Goal: Task Accomplishment & Management: Manage account settings

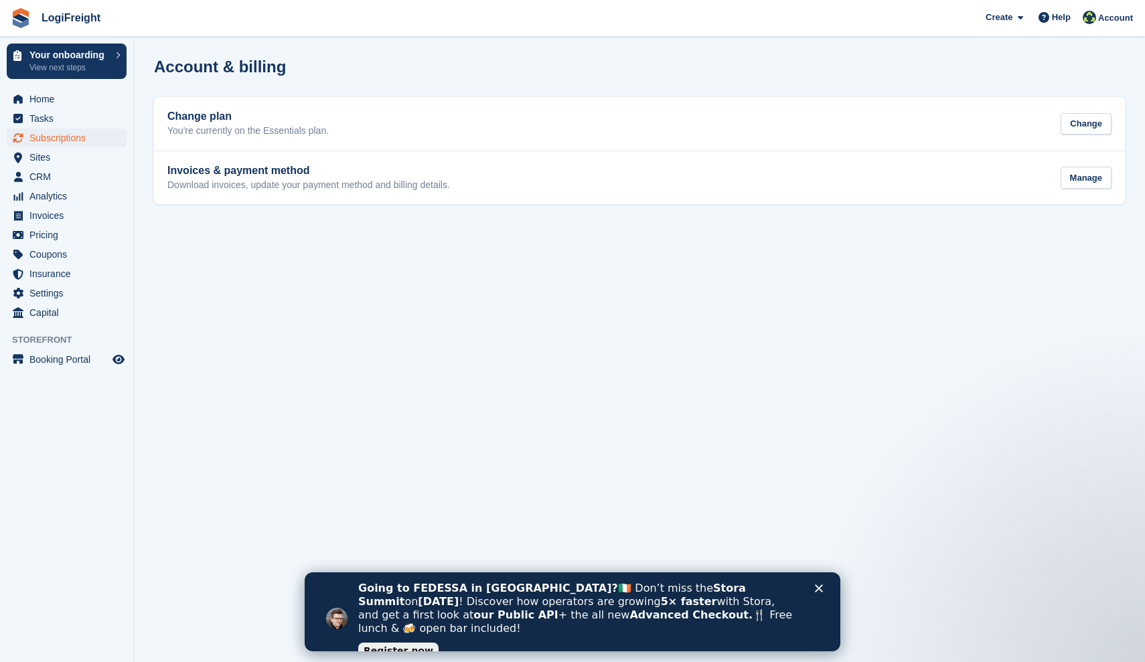
click at [103, 139] on span "Subscriptions" at bounding box center [69, 138] width 80 height 19
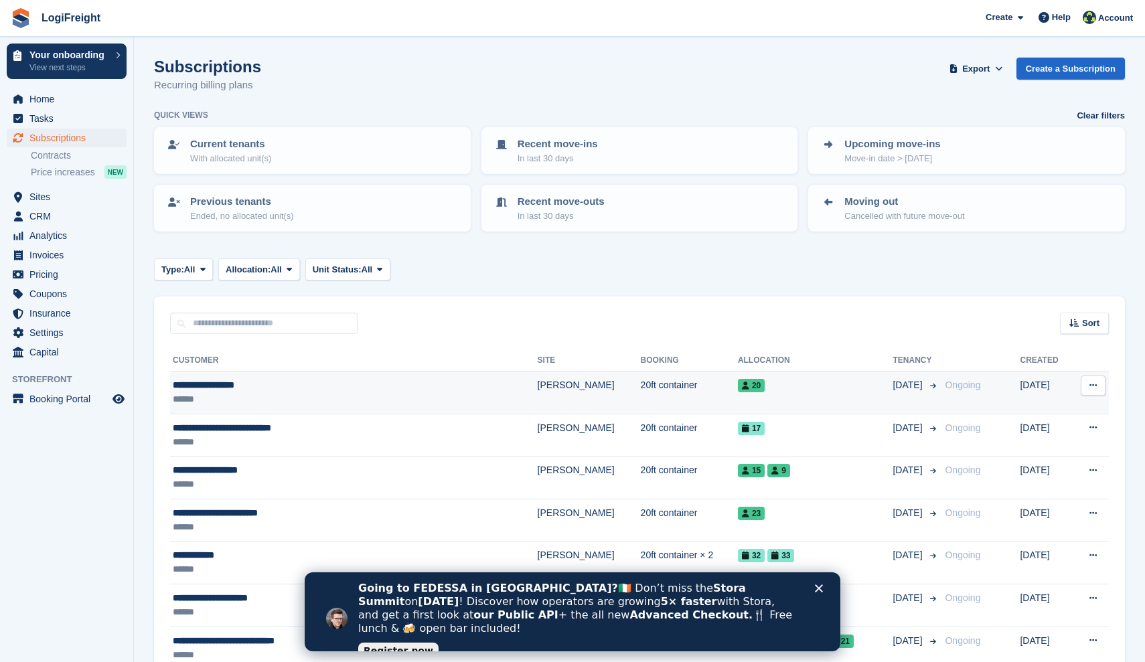
click at [1088, 386] on button at bounding box center [1092, 385] width 25 height 20
click at [1032, 454] on p "Cancel subscription" at bounding box center [1041, 457] width 116 height 17
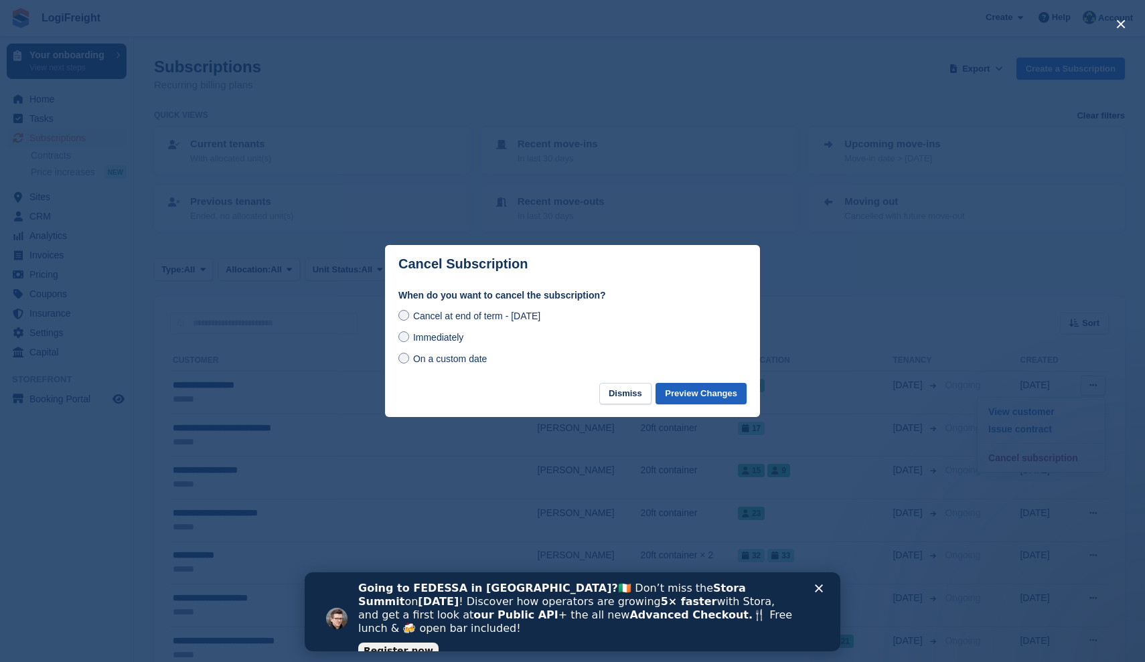
click at [738, 402] on button "Preview Changes" at bounding box center [700, 394] width 91 height 22
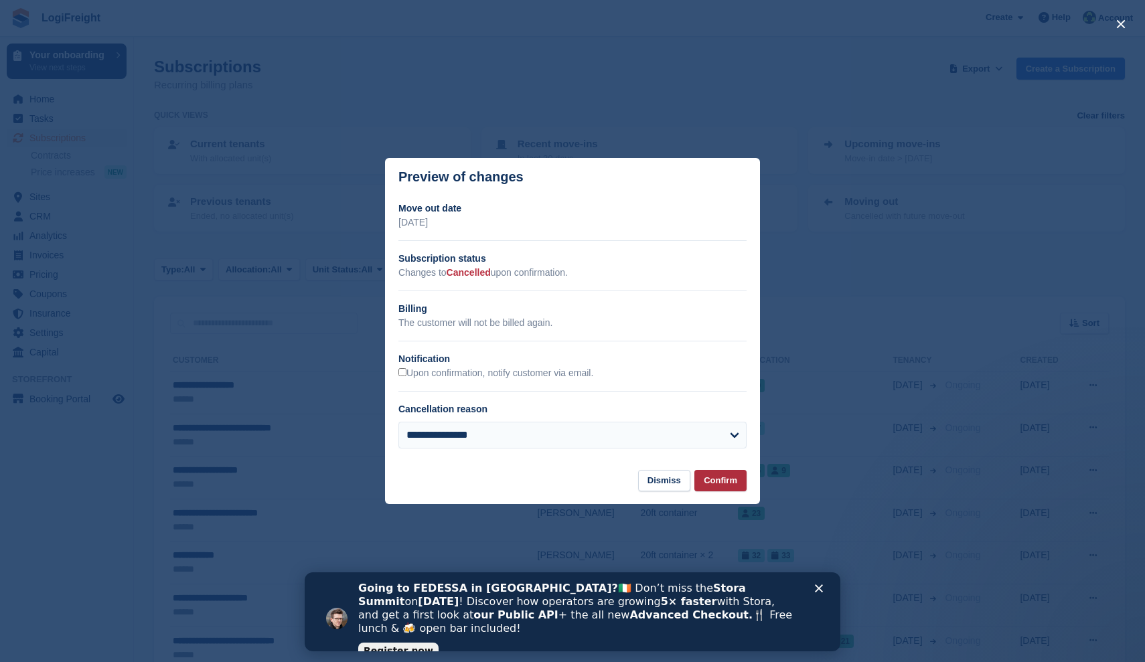
click at [742, 478] on button "Confirm" at bounding box center [720, 481] width 52 height 22
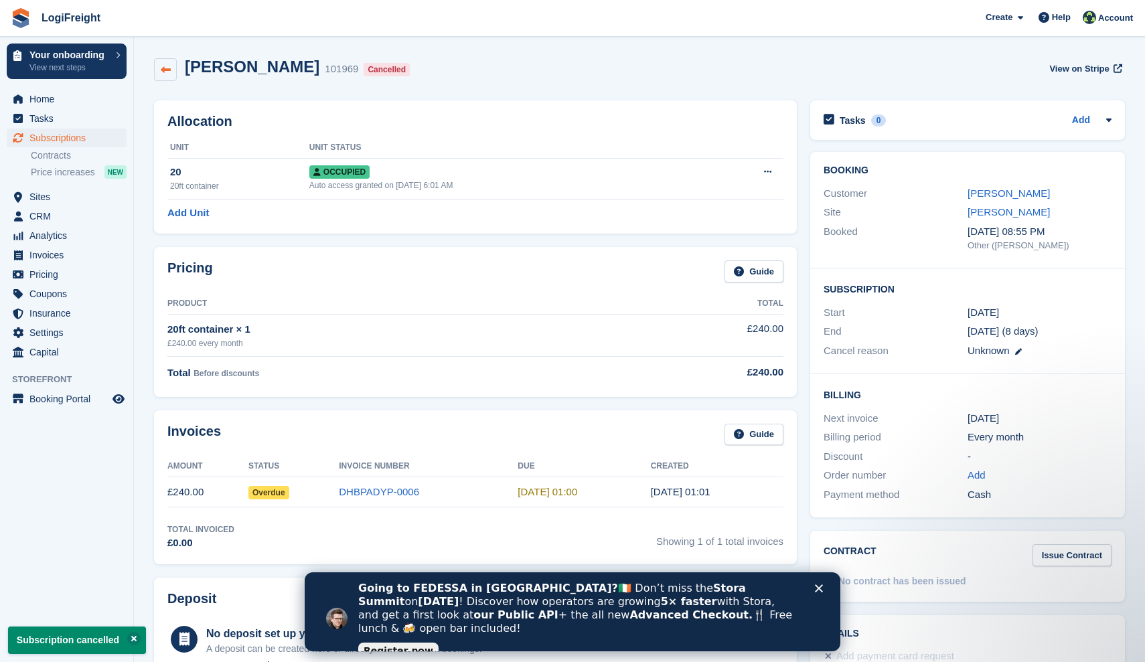
click at [166, 68] on icon at bounding box center [166, 70] width 10 height 10
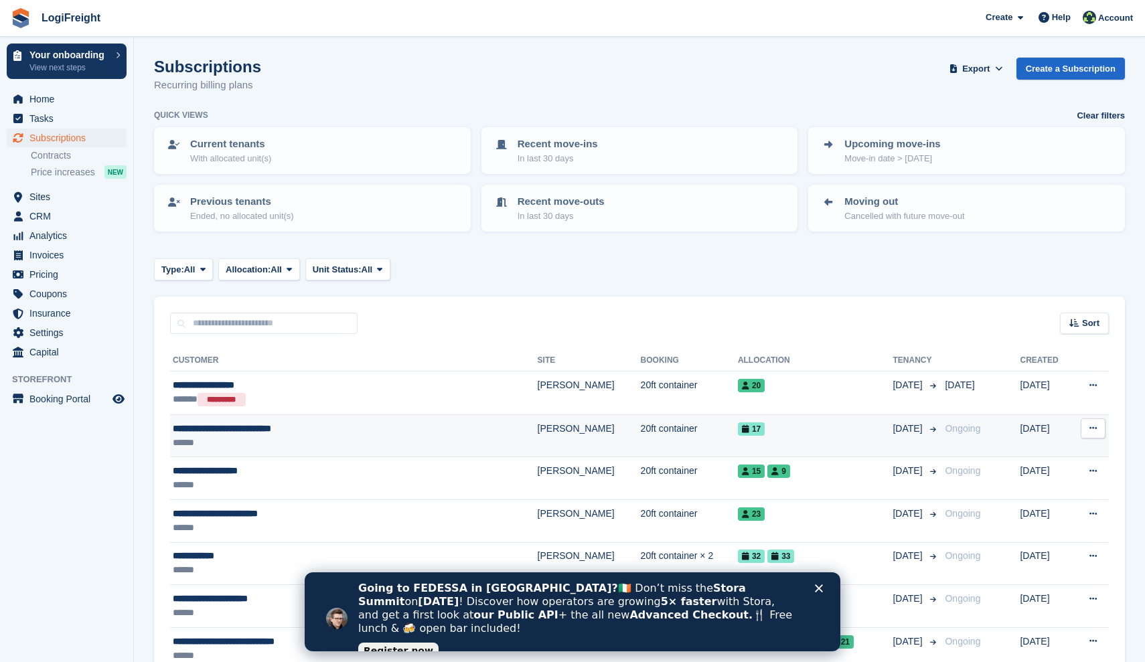
click at [1094, 432] on button at bounding box center [1092, 428] width 25 height 20
click at [1017, 493] on p "Cancel subscription" at bounding box center [1041, 500] width 116 height 17
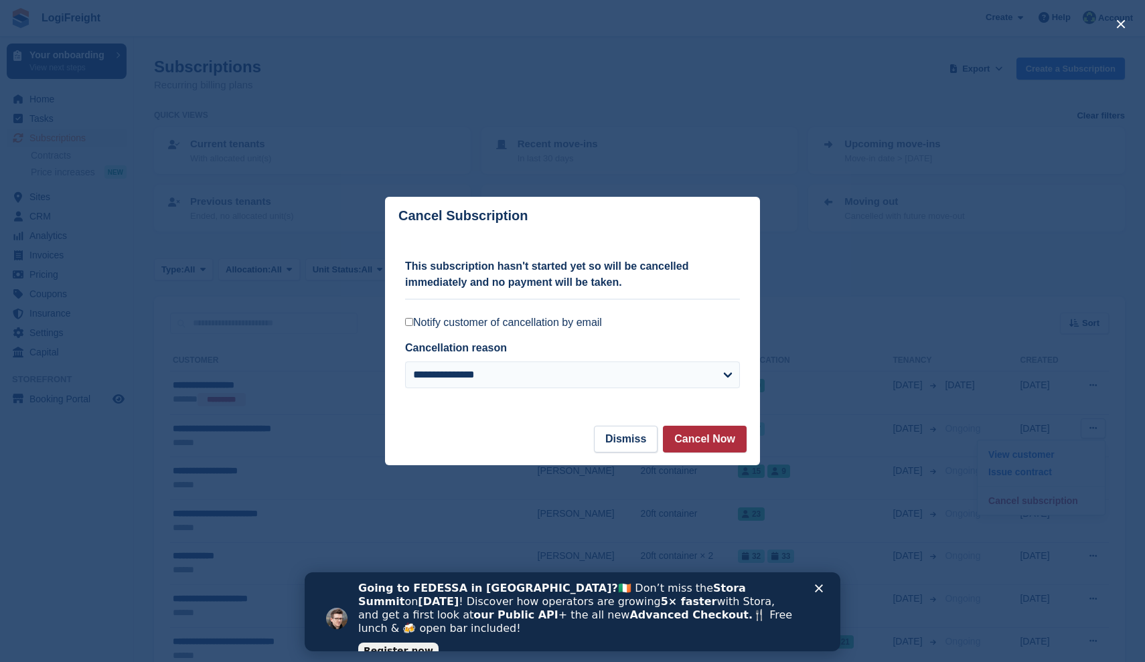
click at [709, 438] on button "Cancel Now" at bounding box center [705, 439] width 84 height 27
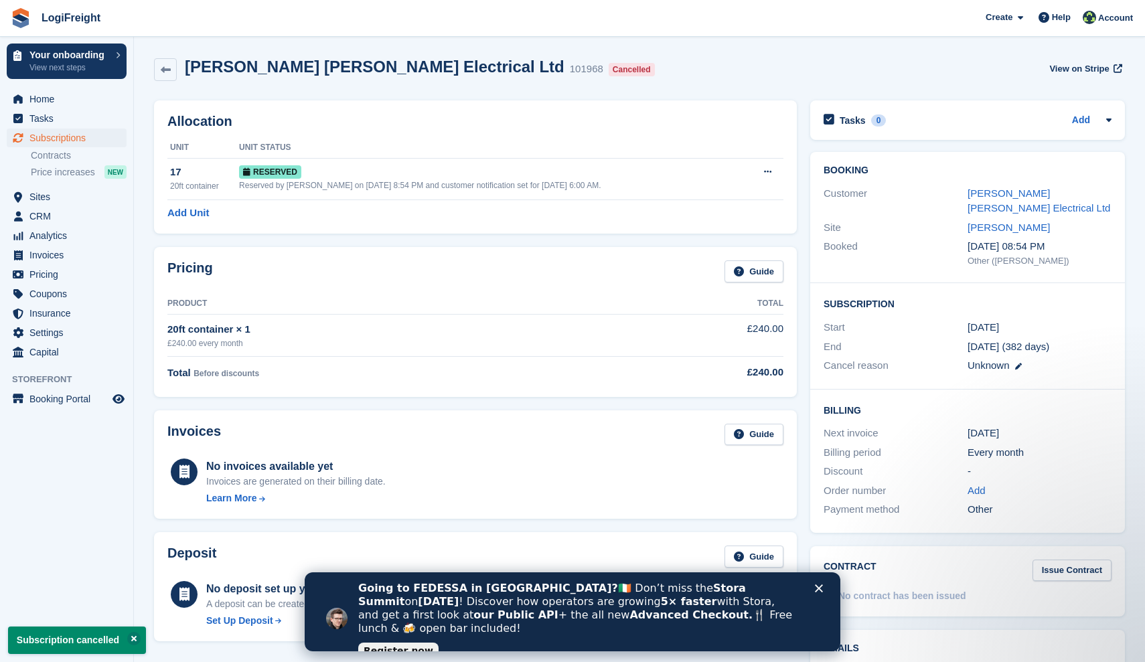
click at [821, 590] on icon "Close" at bounding box center [819, 588] width 8 height 8
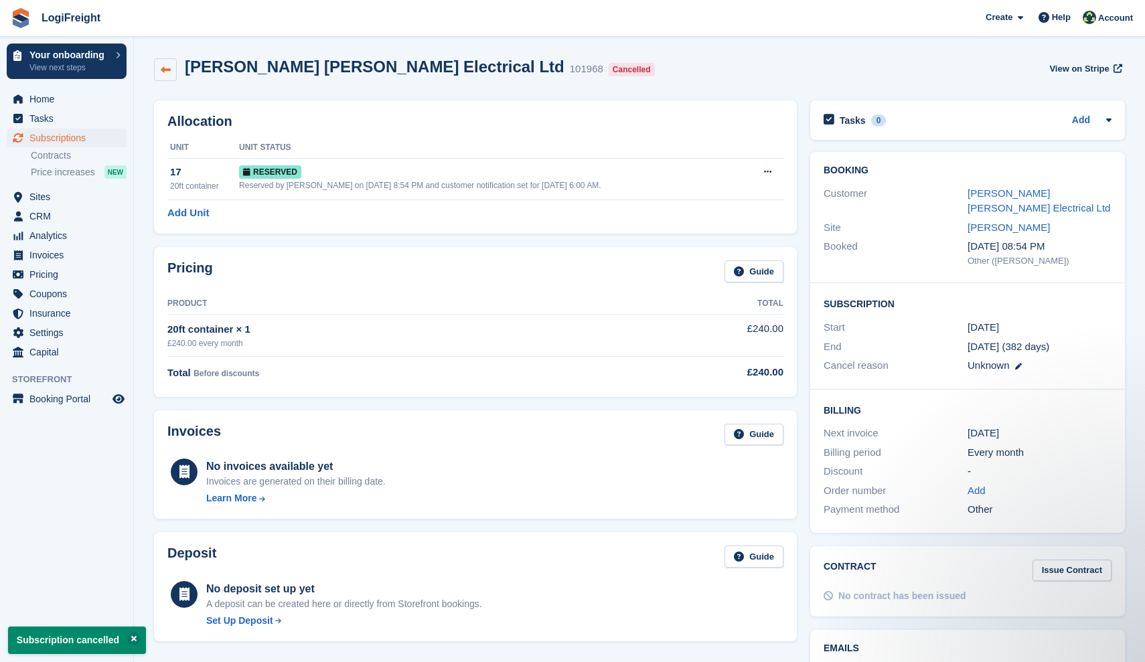
click at [167, 72] on icon at bounding box center [166, 70] width 10 height 10
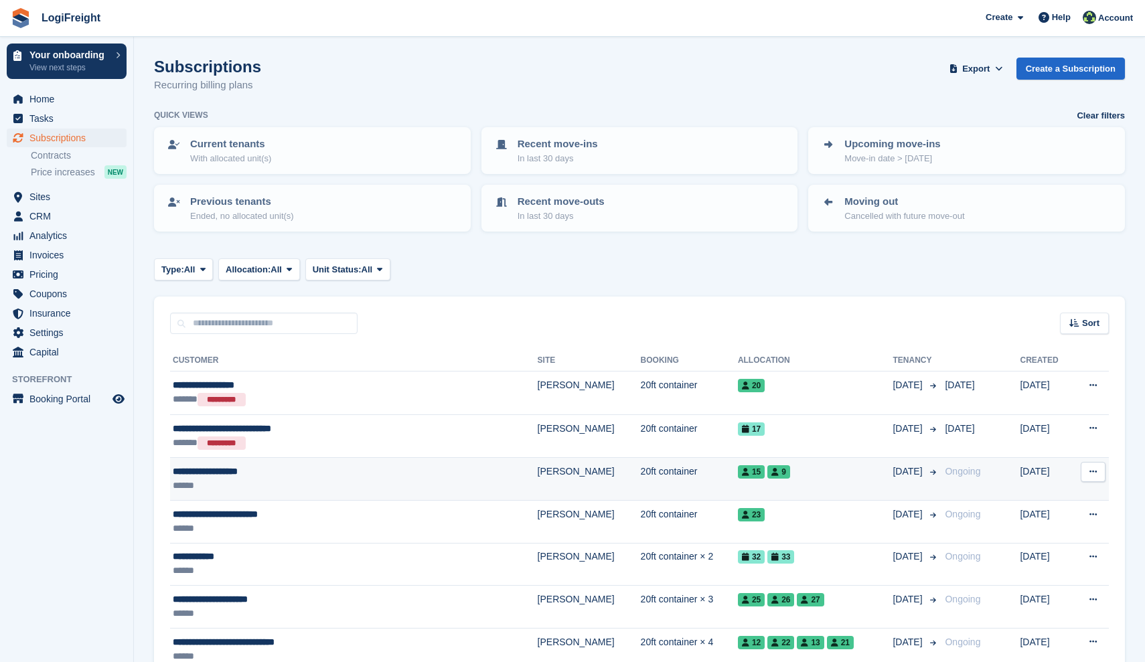
click at [1097, 473] on button at bounding box center [1092, 472] width 25 height 20
click at [1005, 537] on p "Cancel subscription" at bounding box center [1041, 543] width 116 height 17
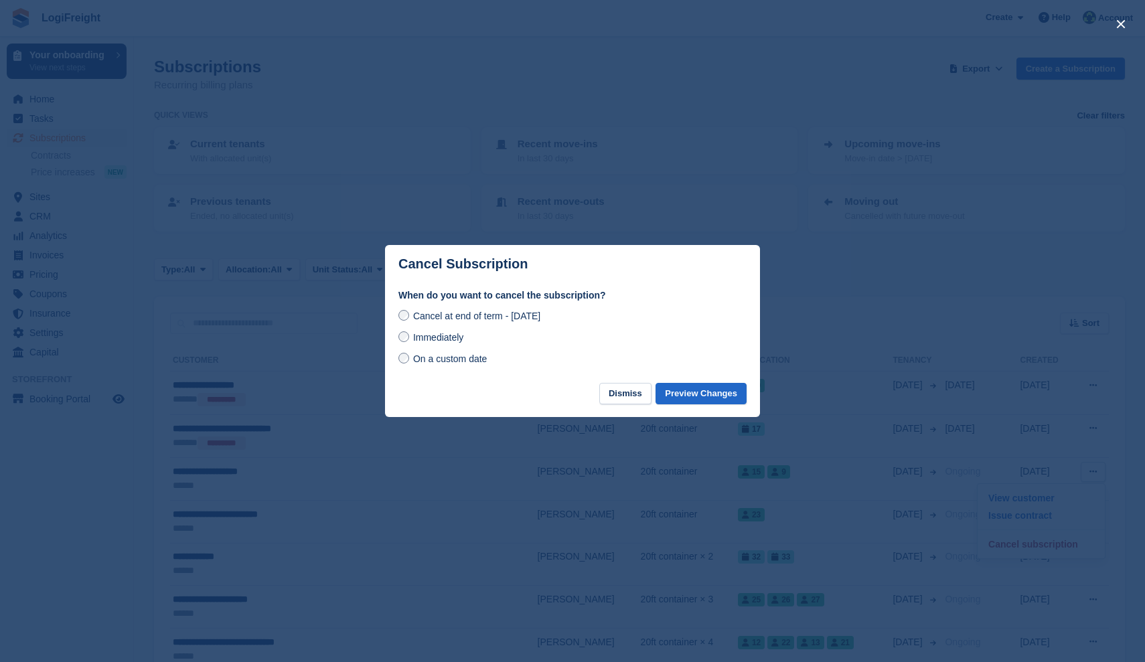
click at [414, 338] on span "Immediately" at bounding box center [438, 337] width 50 height 11
click at [711, 393] on button "Preview Changes" at bounding box center [700, 394] width 91 height 22
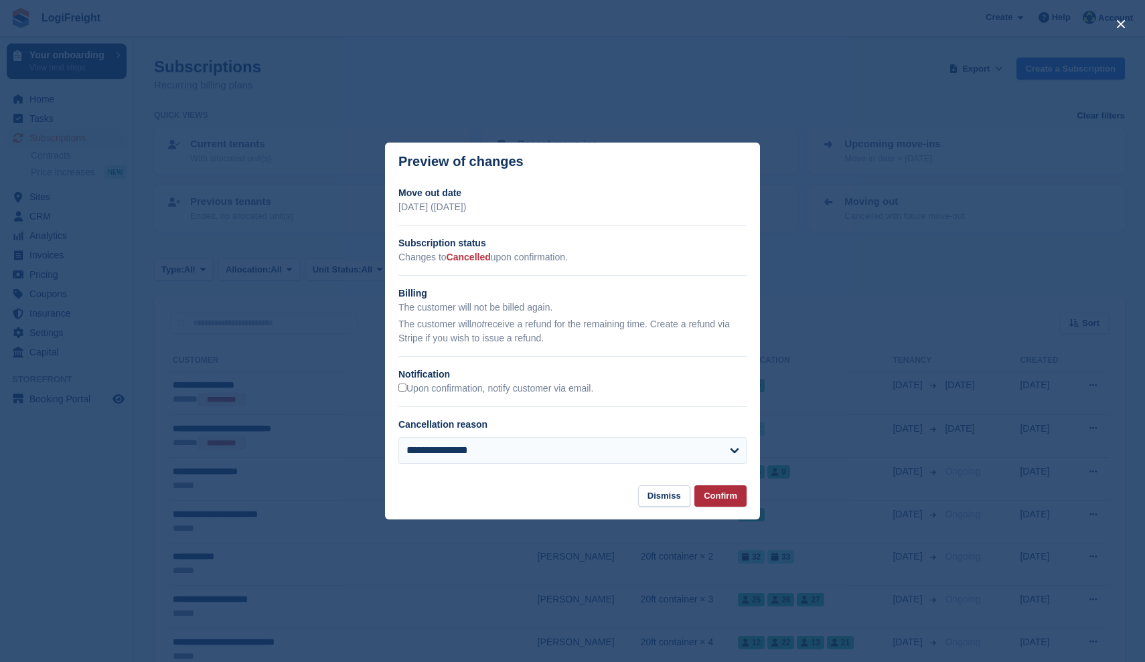
click at [728, 495] on button "Confirm" at bounding box center [720, 496] width 52 height 22
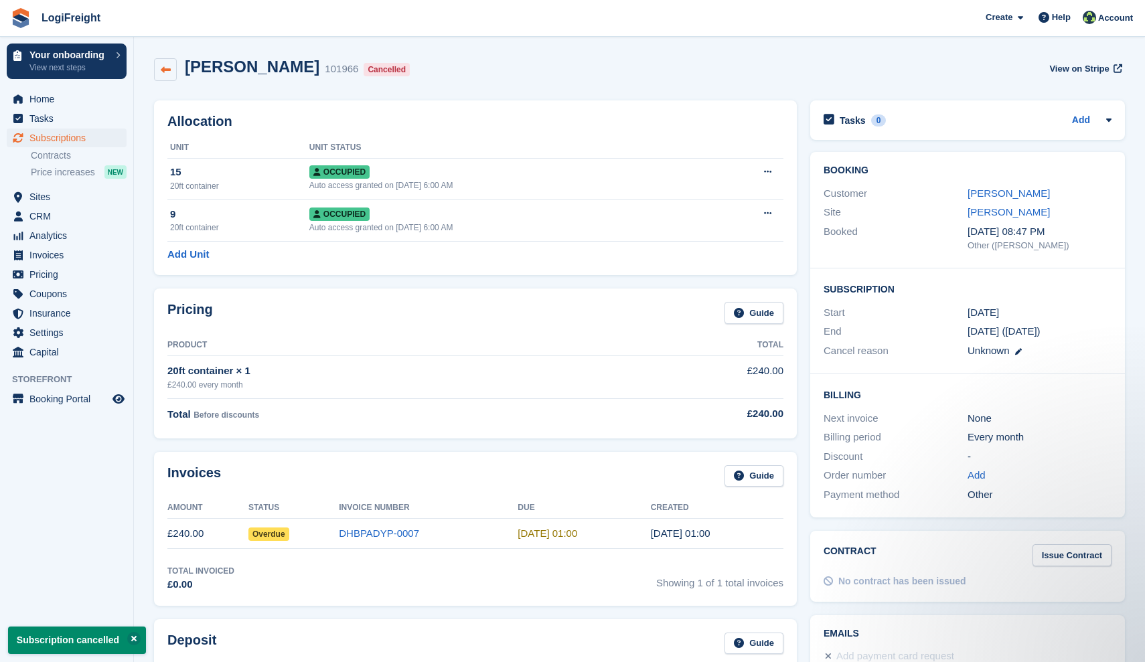
click at [163, 69] on icon at bounding box center [166, 70] width 10 height 10
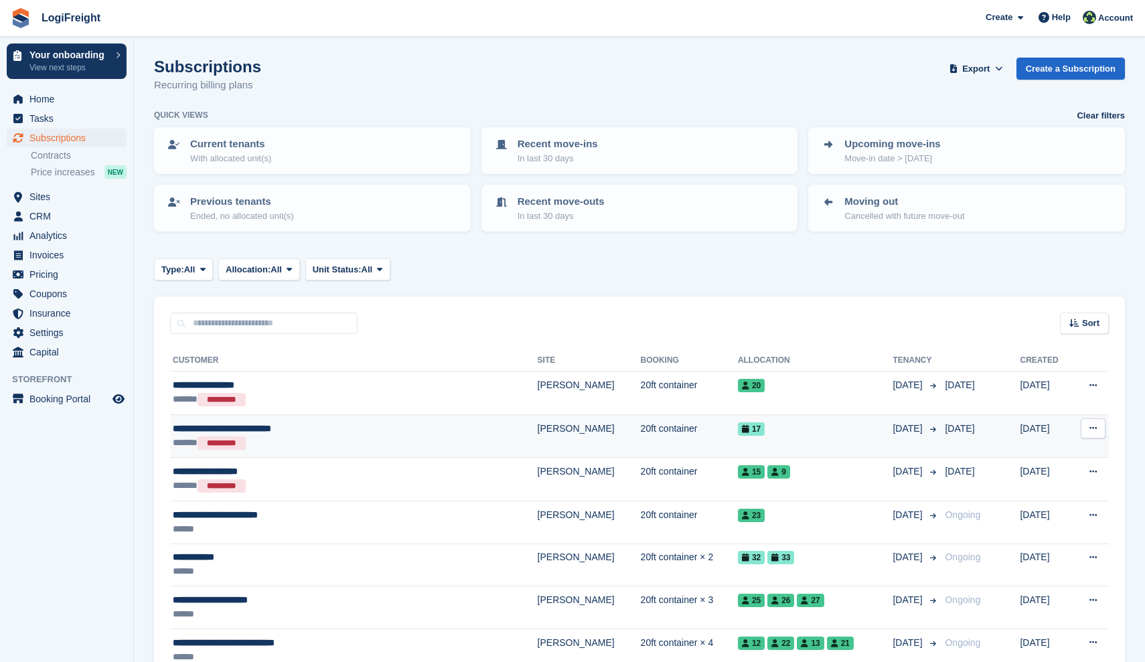
click at [1094, 426] on icon at bounding box center [1092, 428] width 7 height 9
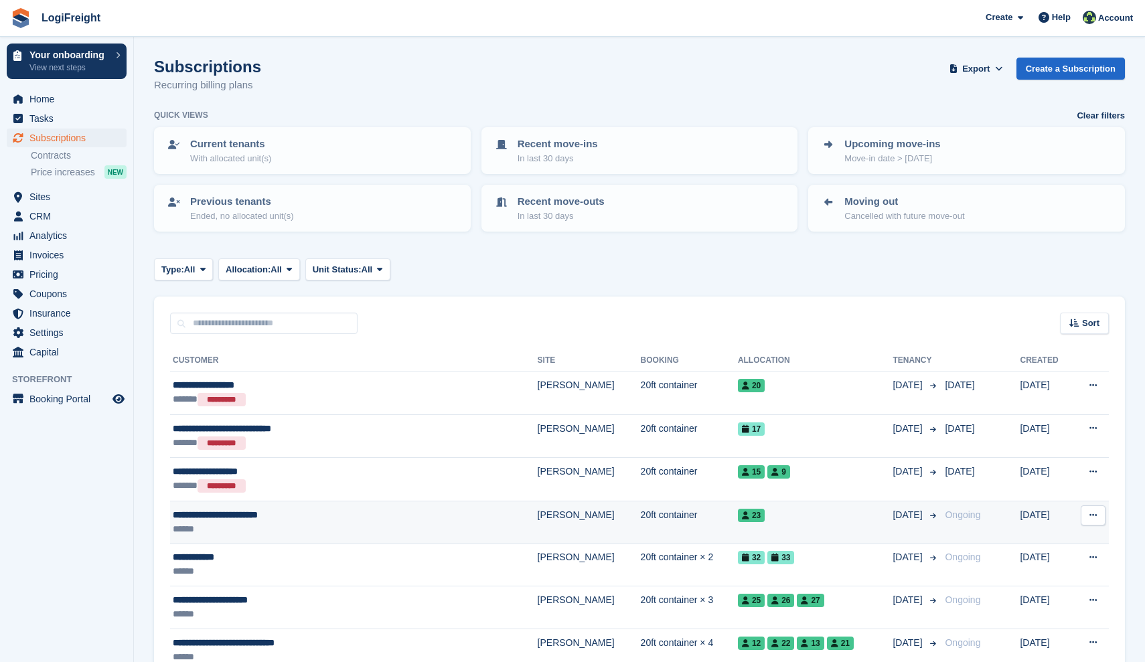
click at [1089, 516] on icon at bounding box center [1092, 515] width 7 height 9
click at [1011, 584] on p "Cancel subscription" at bounding box center [1041, 587] width 116 height 17
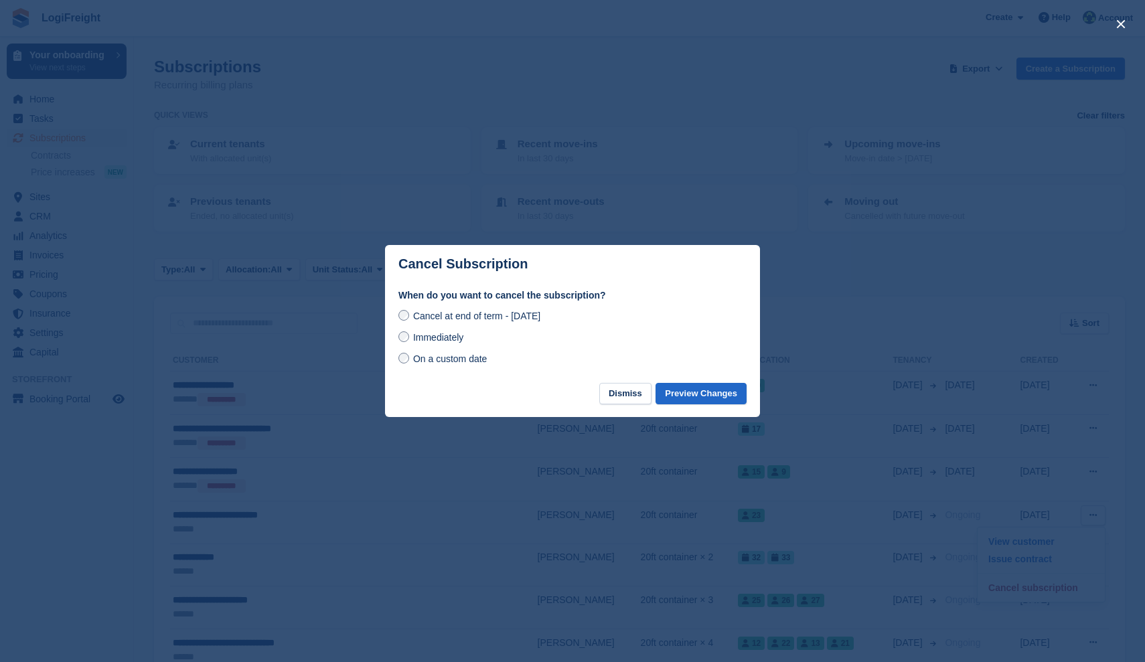
click at [419, 336] on span "Immediately" at bounding box center [438, 337] width 50 height 11
click at [698, 396] on button "Preview Changes" at bounding box center [700, 394] width 91 height 22
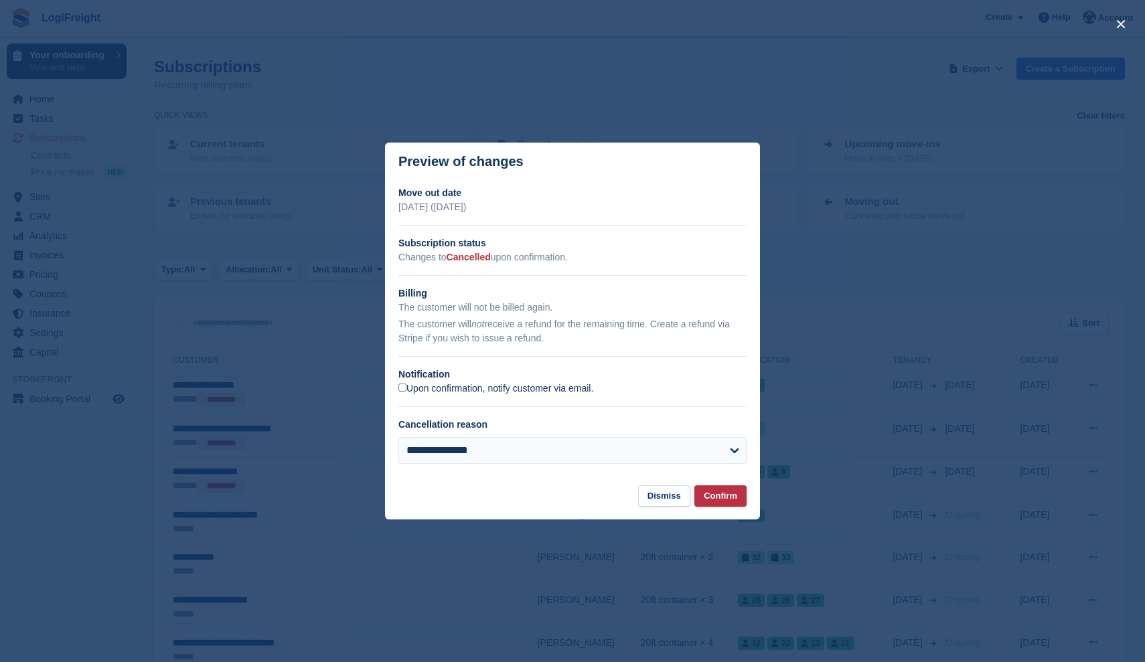
click at [472, 386] on label "Upon confirmation, notify customer via email." at bounding box center [495, 389] width 195 height 12
click at [720, 499] on button "Confirm" at bounding box center [720, 496] width 52 height 22
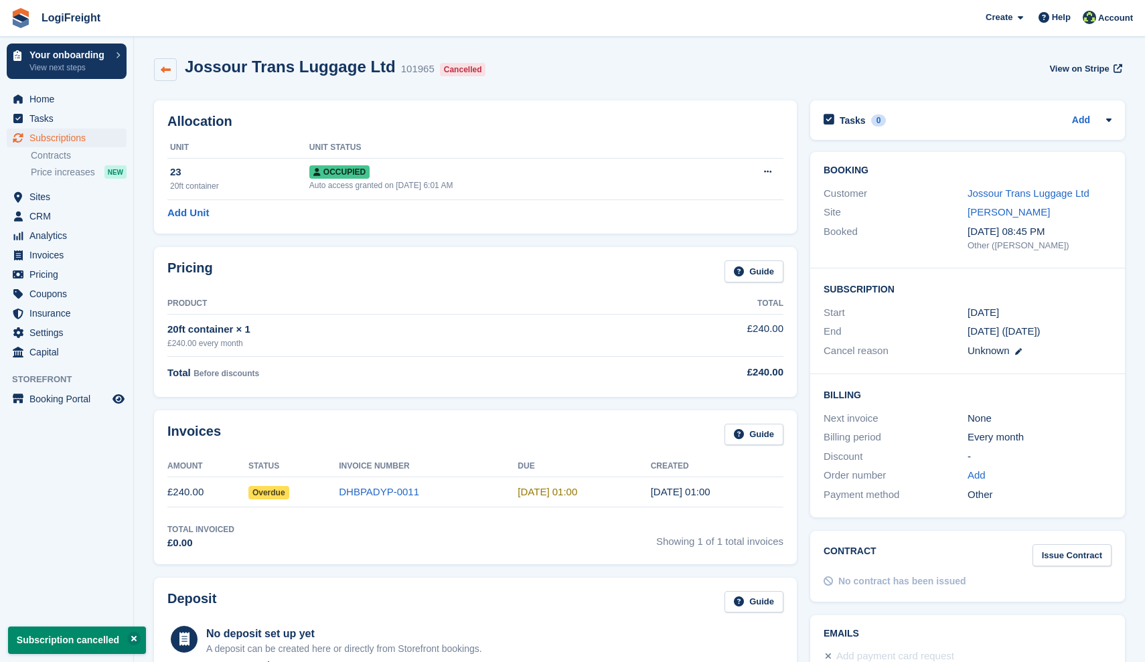
click at [168, 72] on icon at bounding box center [166, 70] width 10 height 10
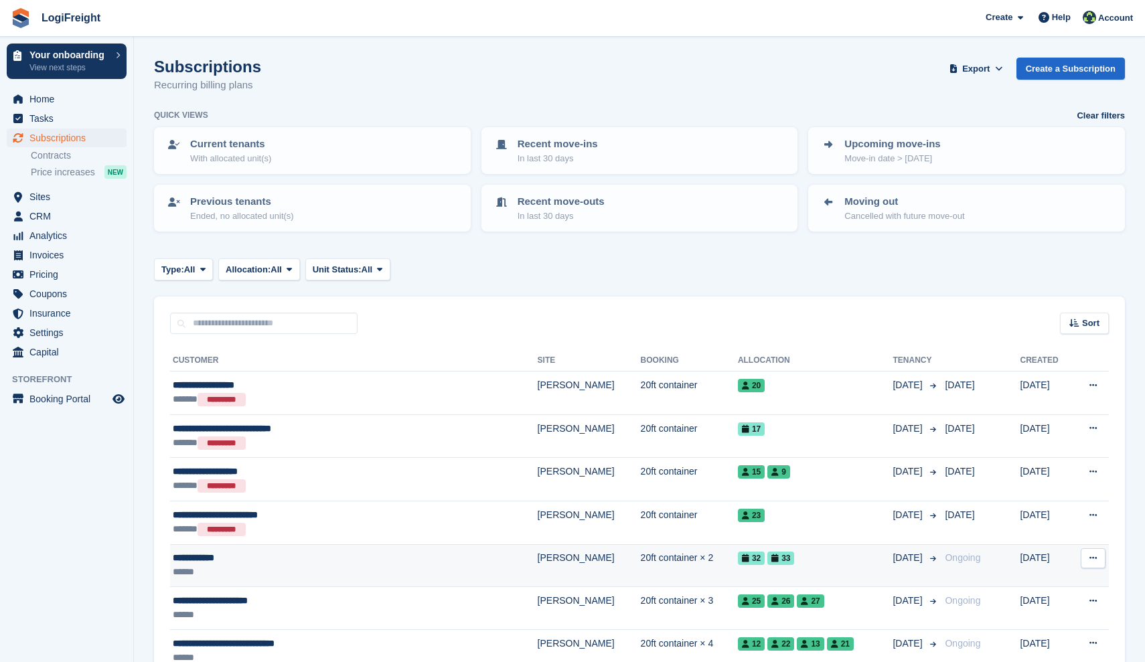
click at [1094, 559] on icon at bounding box center [1092, 558] width 7 height 9
click at [1042, 626] on p "Cancel subscription" at bounding box center [1041, 630] width 116 height 17
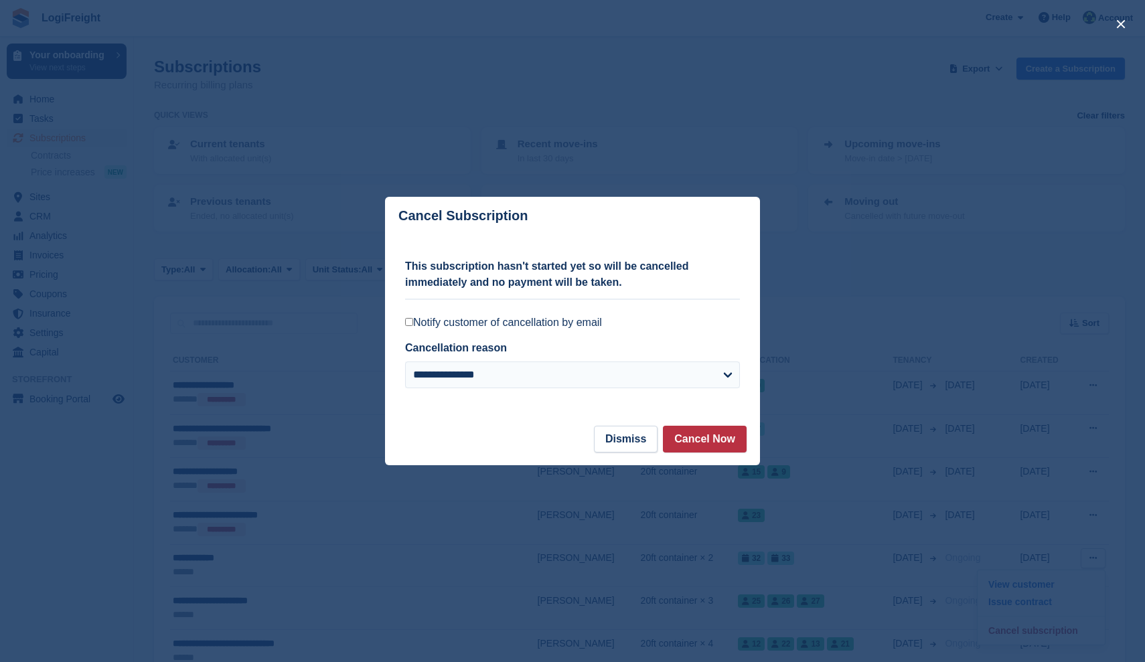
click at [442, 329] on div "**********" at bounding box center [572, 330] width 335 height 191
click at [433, 327] on label "Notify customer of cancellation by email" at bounding box center [572, 322] width 335 height 13
click at [697, 448] on button "Cancel Now" at bounding box center [705, 439] width 84 height 27
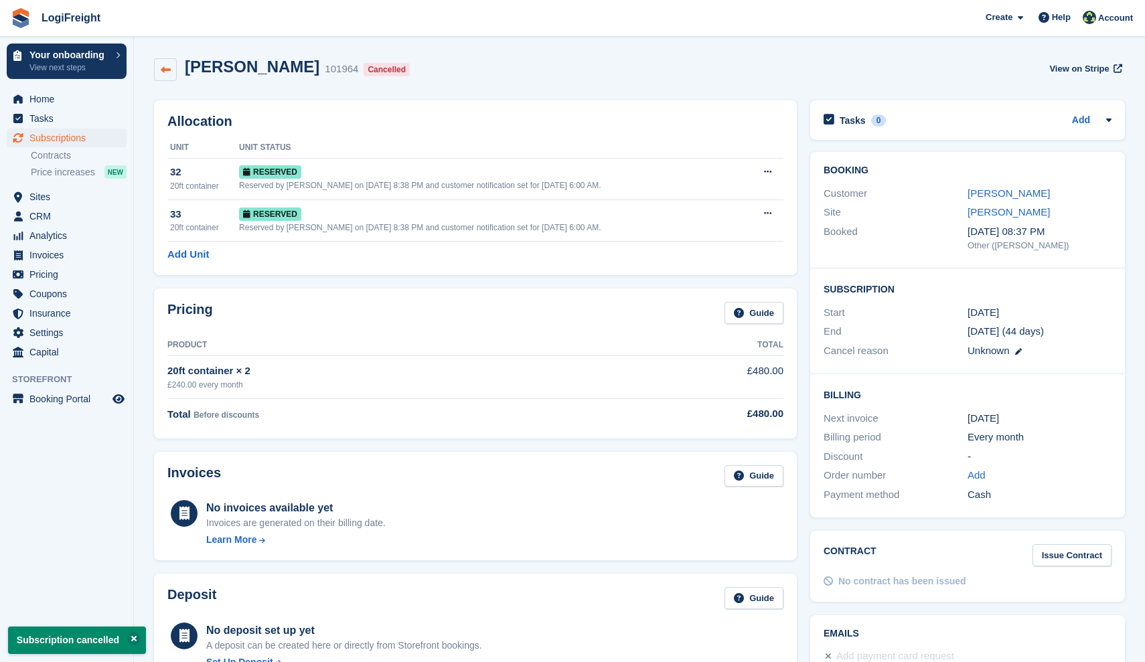
click at [166, 73] on icon at bounding box center [166, 70] width 10 height 10
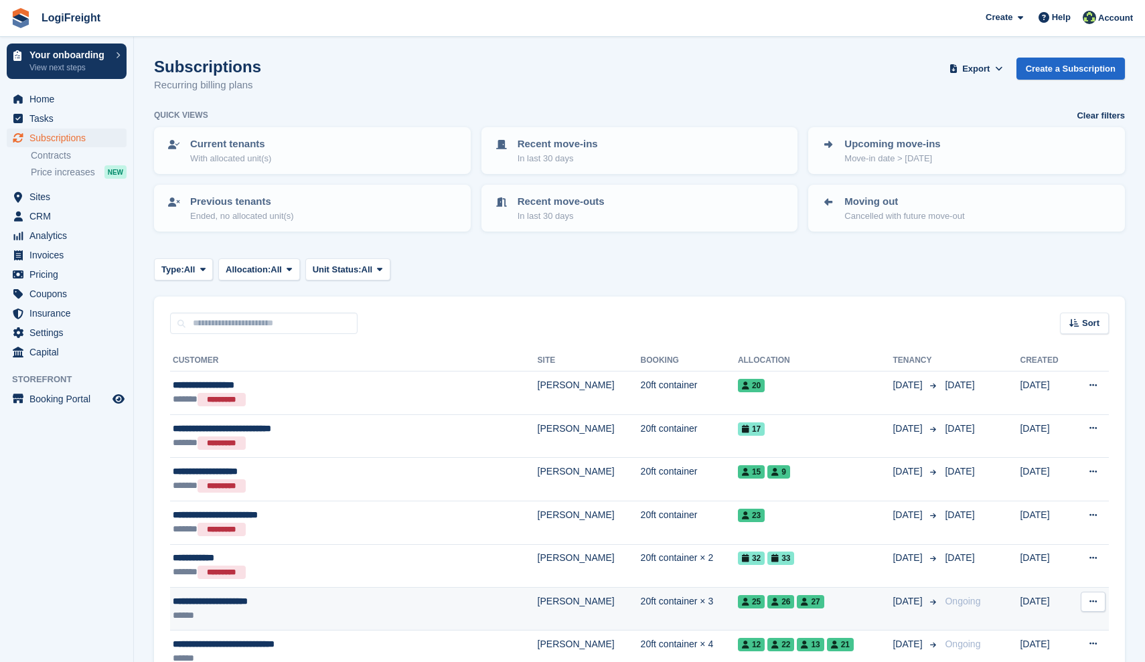
click at [1104, 605] on button at bounding box center [1092, 602] width 25 height 20
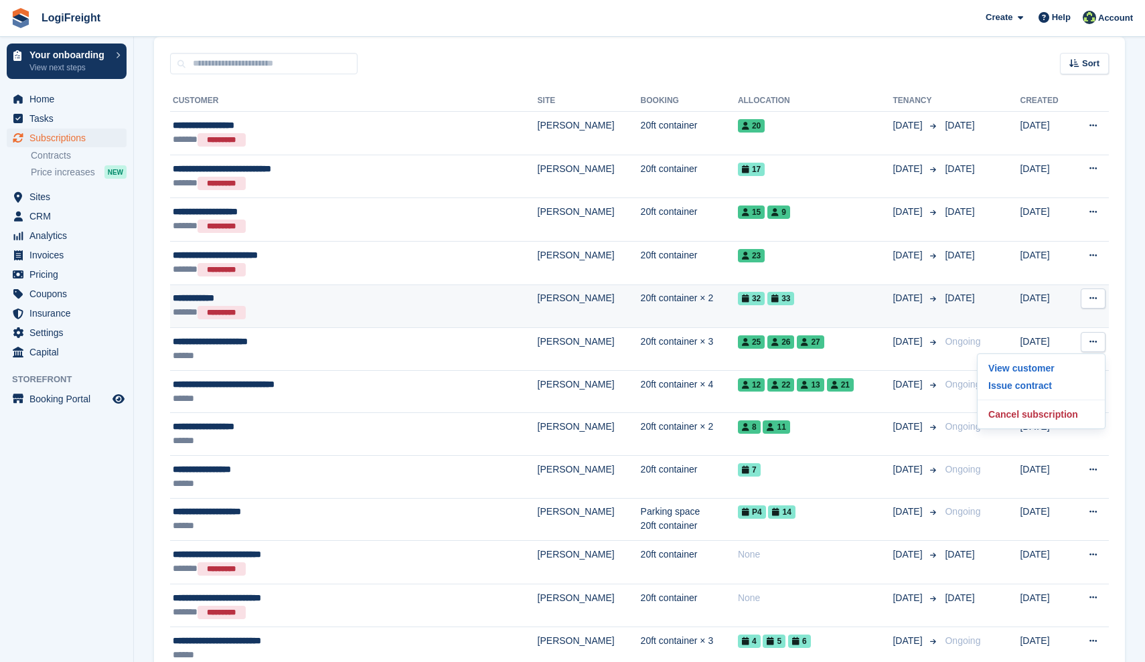
scroll to position [281, 0]
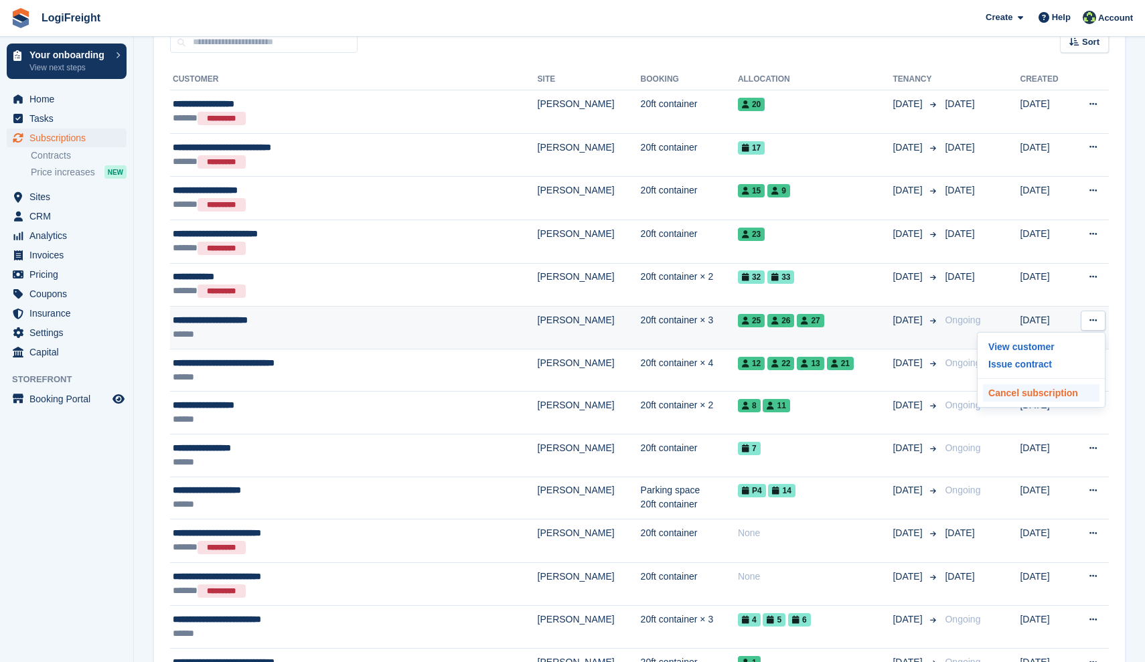
click at [1050, 395] on p "Cancel subscription" at bounding box center [1041, 392] width 116 height 17
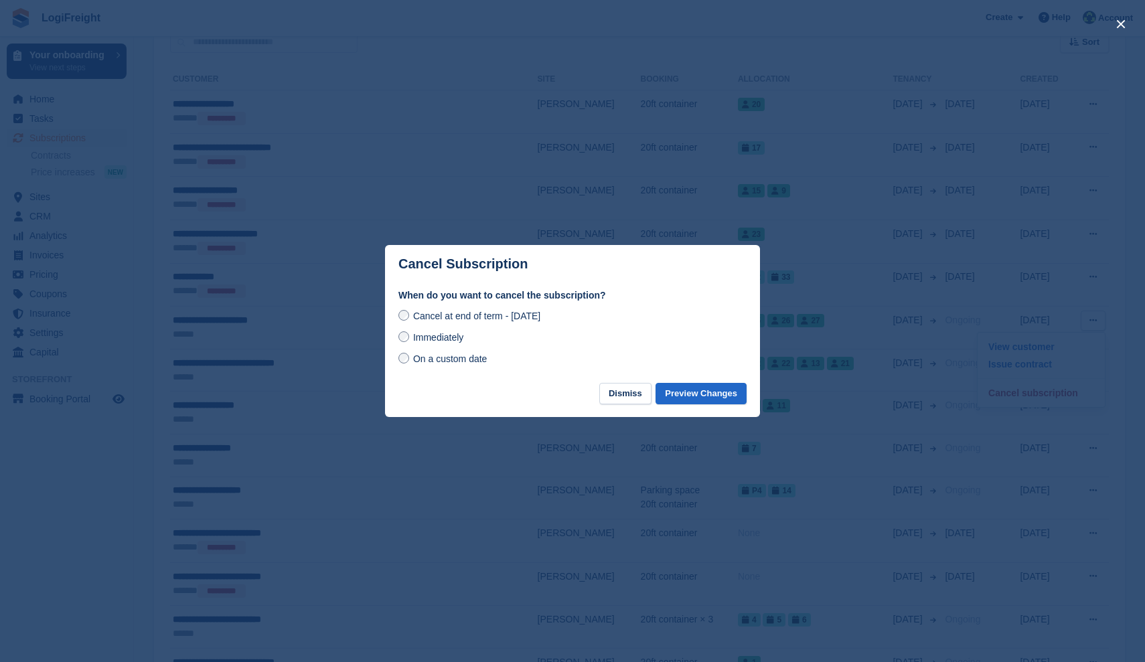
click at [422, 339] on span "Immediately" at bounding box center [438, 337] width 50 height 11
click at [720, 401] on button "Preview Changes" at bounding box center [700, 394] width 91 height 22
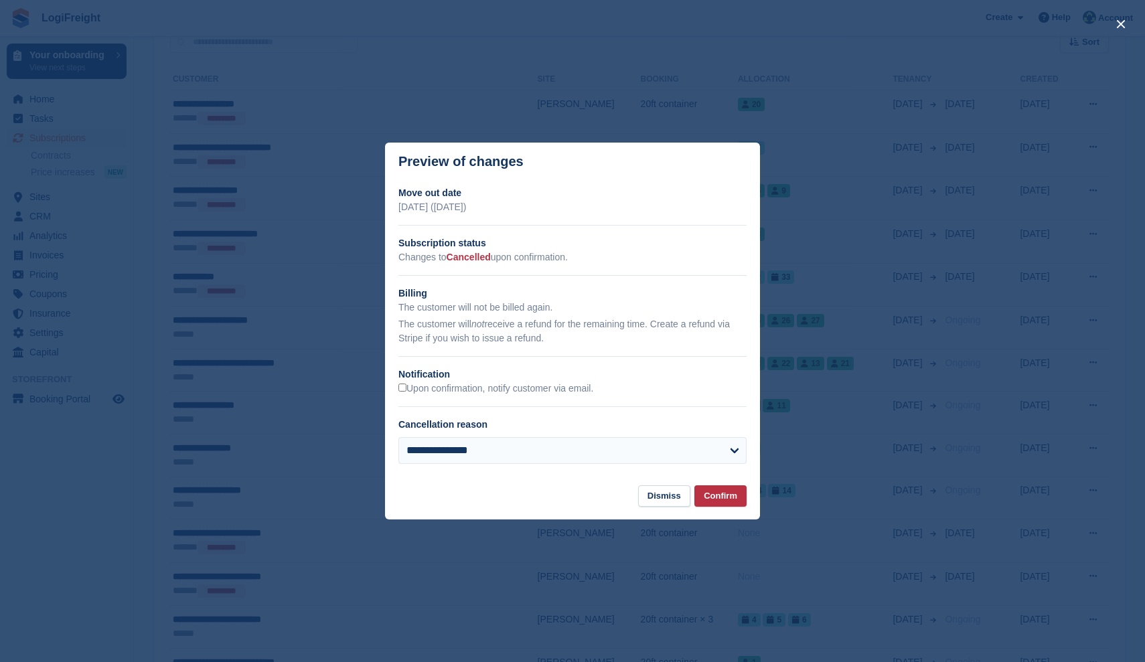
click at [420, 377] on h2 "Notification" at bounding box center [572, 374] width 348 height 14
click at [430, 390] on label "Upon confirmation, notify customer via email." at bounding box center [495, 389] width 195 height 12
click at [715, 494] on button "Confirm" at bounding box center [720, 496] width 52 height 22
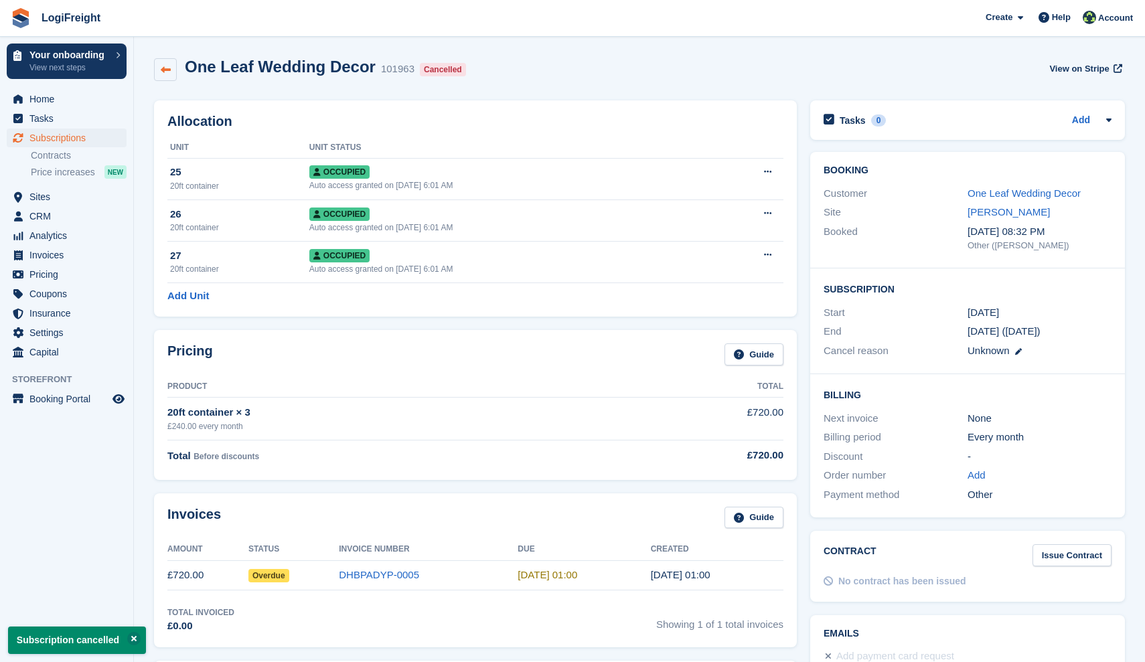
click at [170, 69] on icon at bounding box center [166, 70] width 10 height 10
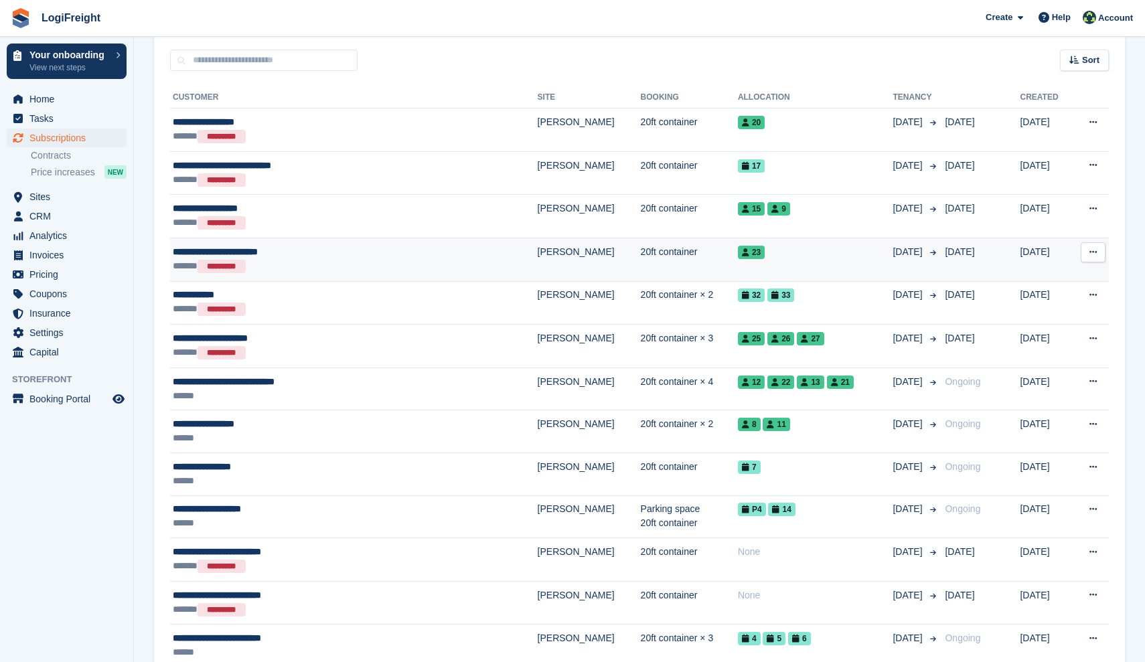
scroll to position [270, 0]
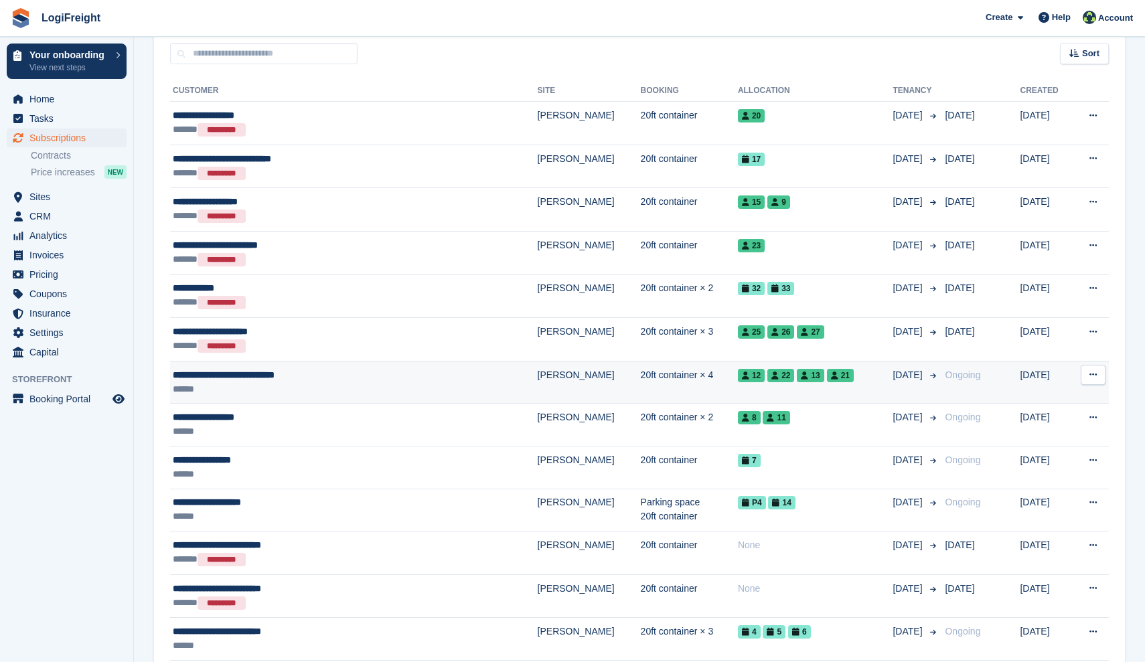
click at [1097, 375] on button at bounding box center [1092, 375] width 25 height 20
click at [1032, 441] on p "Cancel subscription" at bounding box center [1041, 446] width 116 height 17
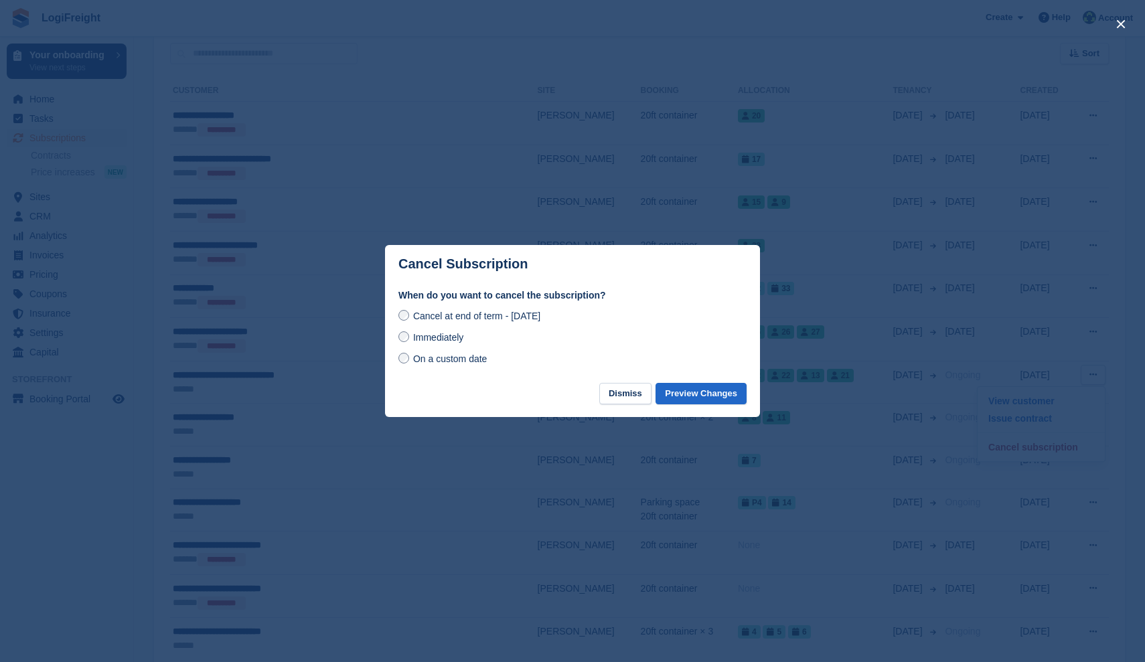
click at [428, 329] on div "Immediately" at bounding box center [572, 337] width 348 height 16
click at [433, 341] on span "Immediately" at bounding box center [438, 337] width 50 height 11
click at [688, 391] on button "Preview Changes" at bounding box center [700, 394] width 91 height 22
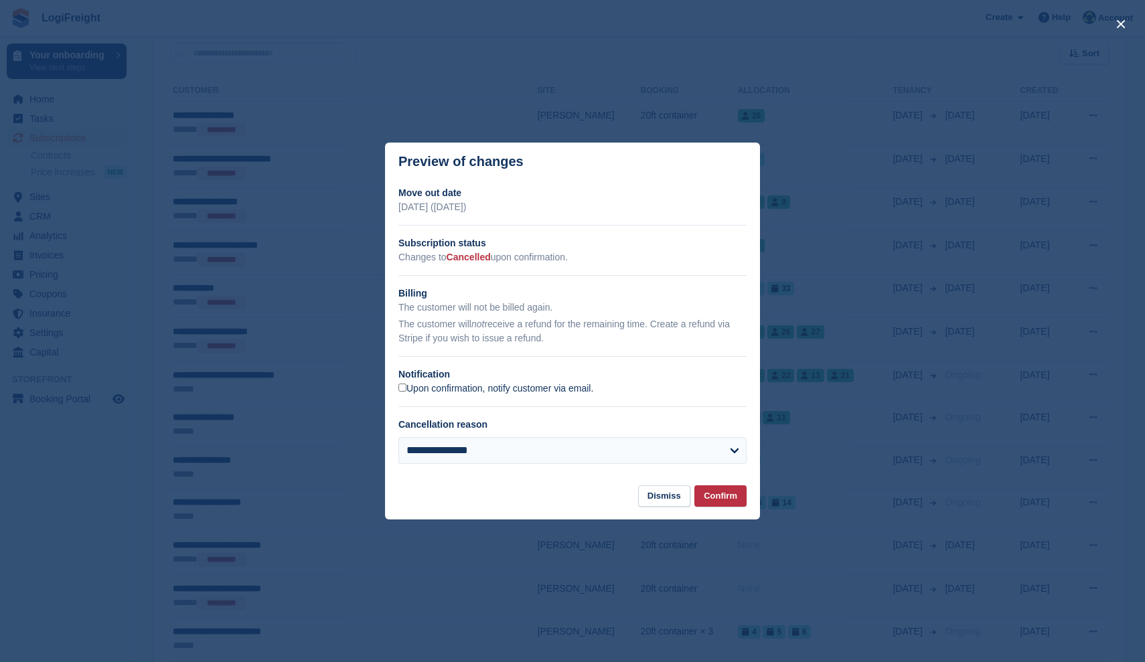
click at [455, 386] on label "Upon confirmation, notify customer via email." at bounding box center [495, 389] width 195 height 12
click at [727, 495] on button "Confirm" at bounding box center [720, 496] width 52 height 22
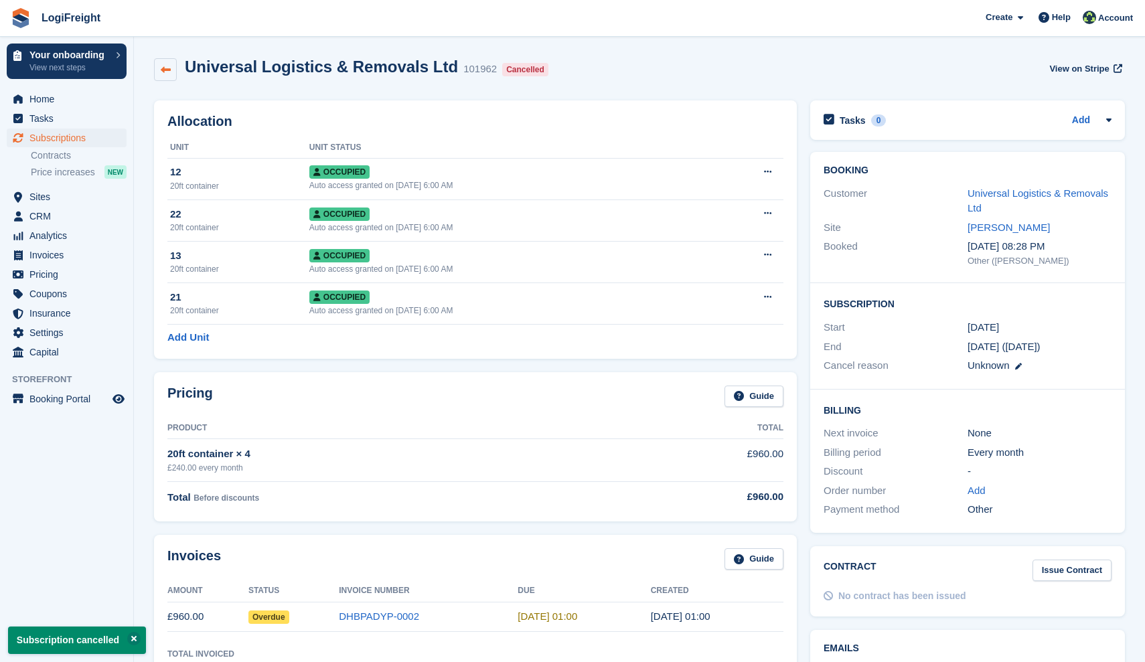
click at [167, 70] on icon at bounding box center [166, 70] width 10 height 10
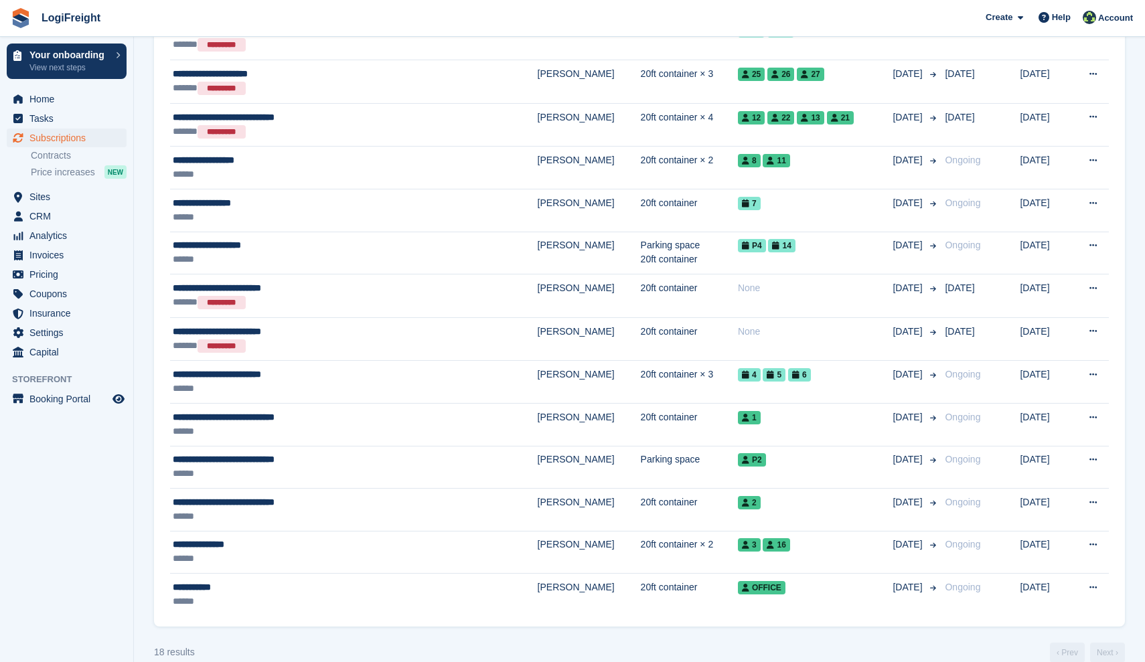
scroll to position [542, 0]
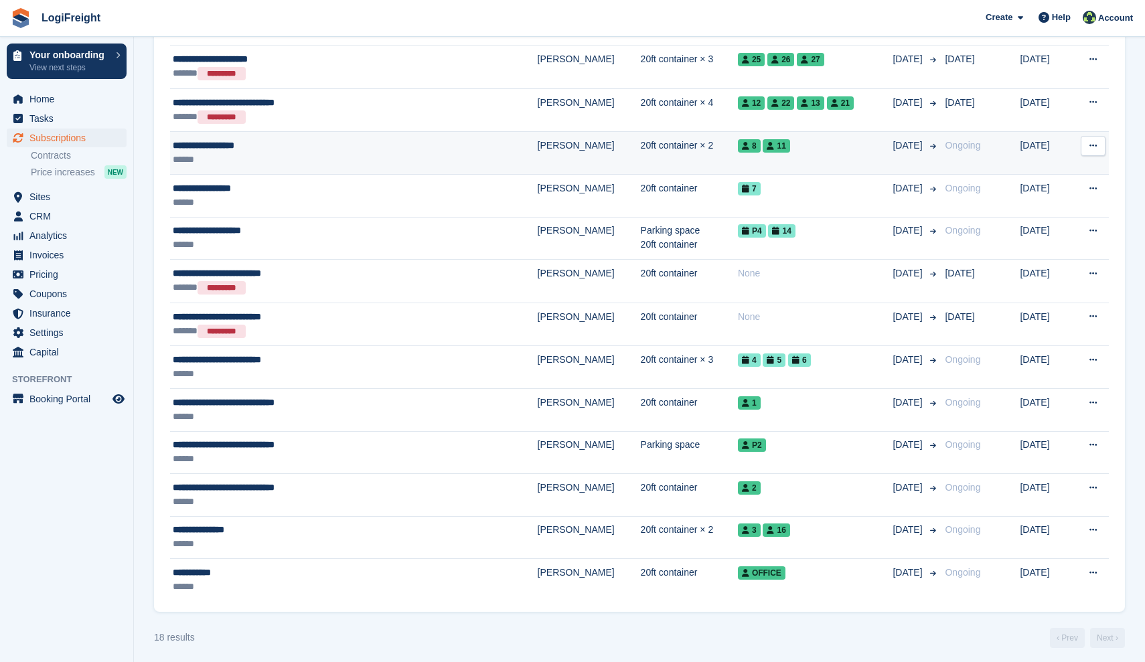
click at [1098, 147] on button at bounding box center [1092, 146] width 25 height 20
click at [1038, 217] on p "Cancel subscription" at bounding box center [1041, 218] width 116 height 17
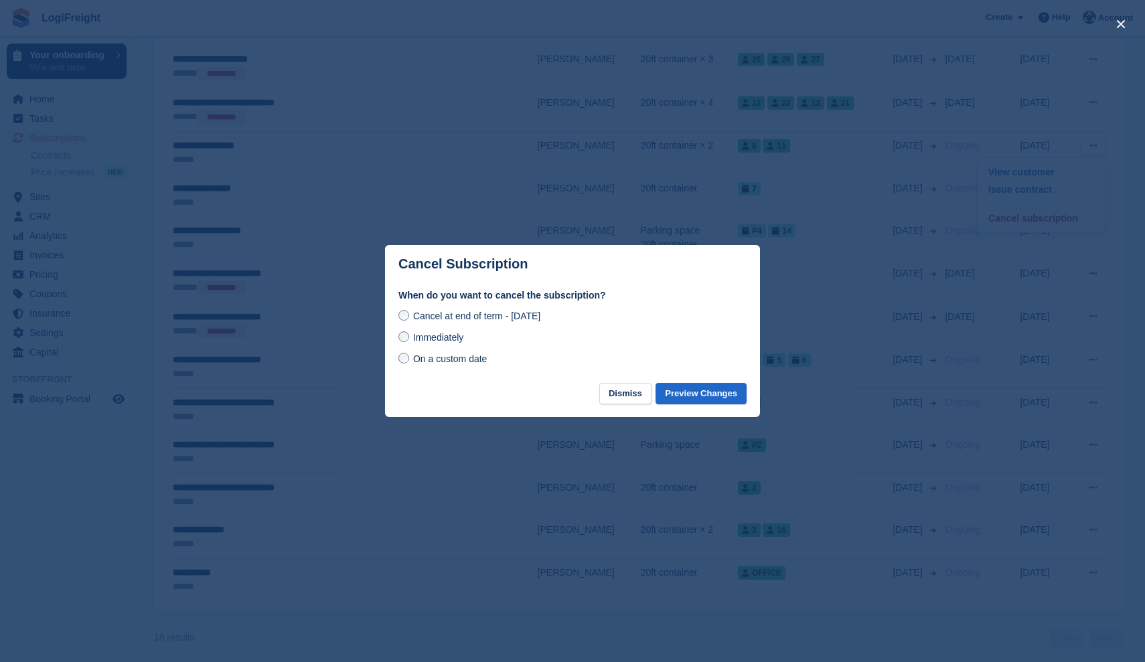
click at [411, 331] on label "Immediately" at bounding box center [430, 337] width 65 height 14
click at [730, 394] on button "Preview Changes" at bounding box center [700, 394] width 91 height 22
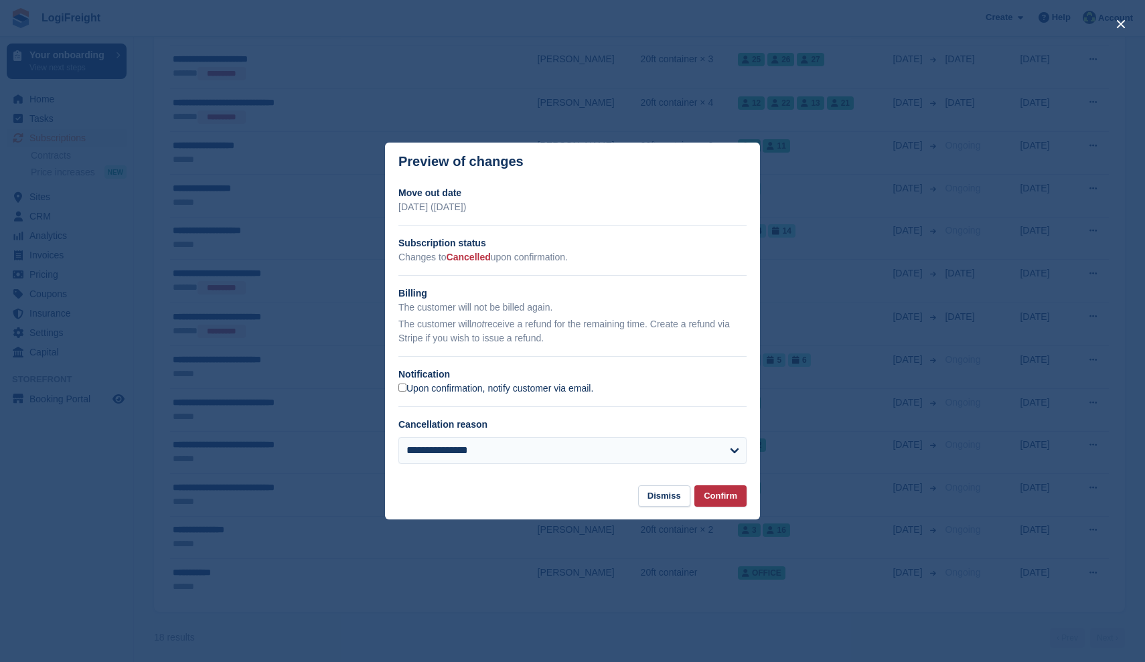
click at [436, 388] on label "Upon confirmation, notify customer via email." at bounding box center [495, 389] width 195 height 12
click at [710, 497] on button "Confirm" at bounding box center [720, 496] width 52 height 22
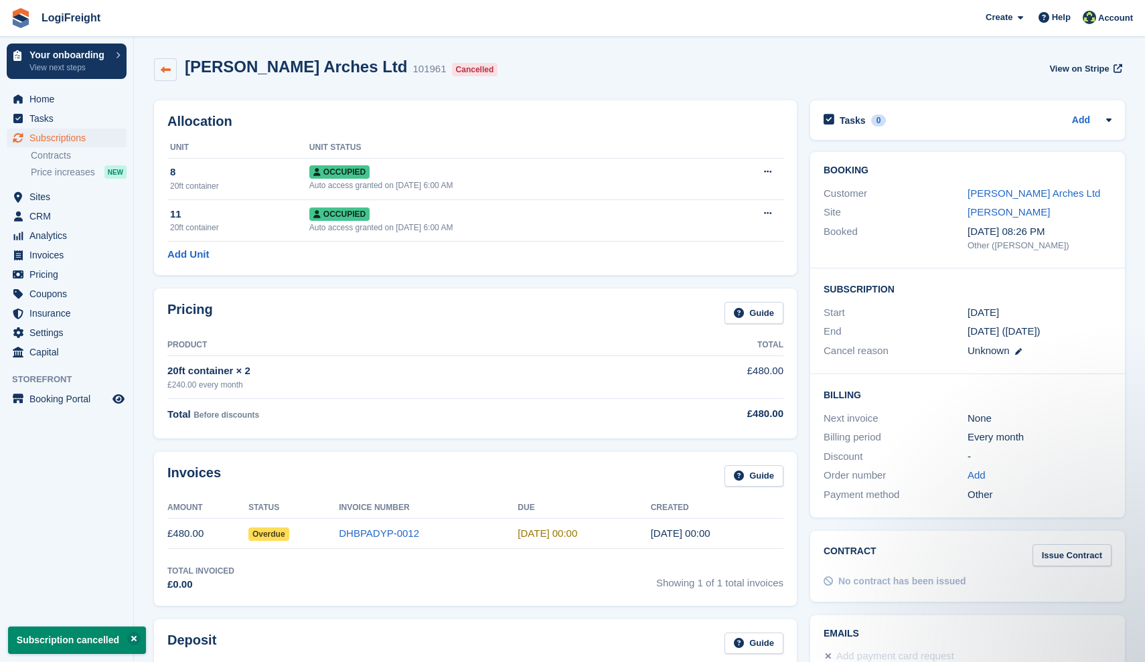
click at [172, 72] on link at bounding box center [165, 69] width 23 height 23
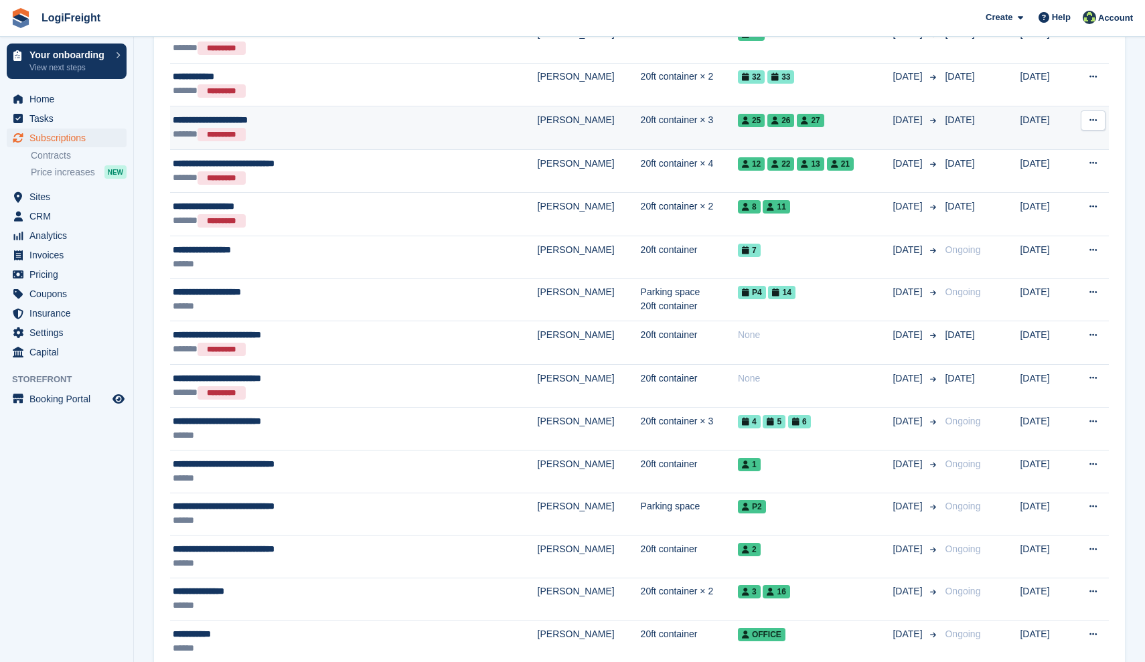
scroll to position [489, 0]
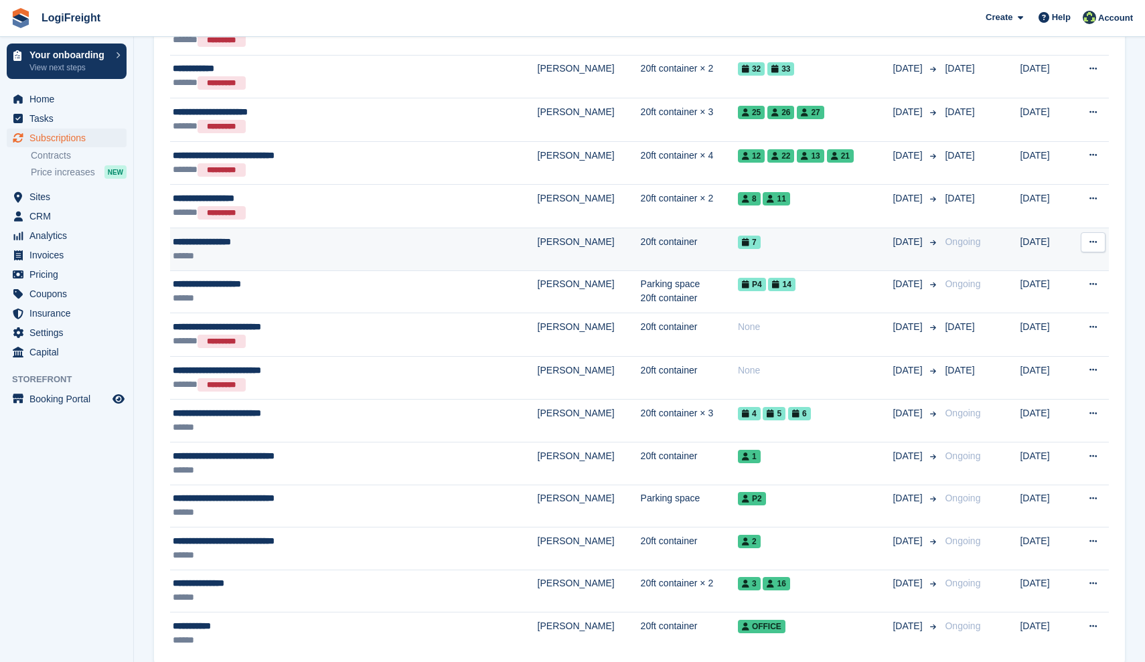
click at [1087, 237] on button at bounding box center [1092, 242] width 25 height 20
click at [1041, 313] on p "Cancel subscription" at bounding box center [1041, 314] width 116 height 17
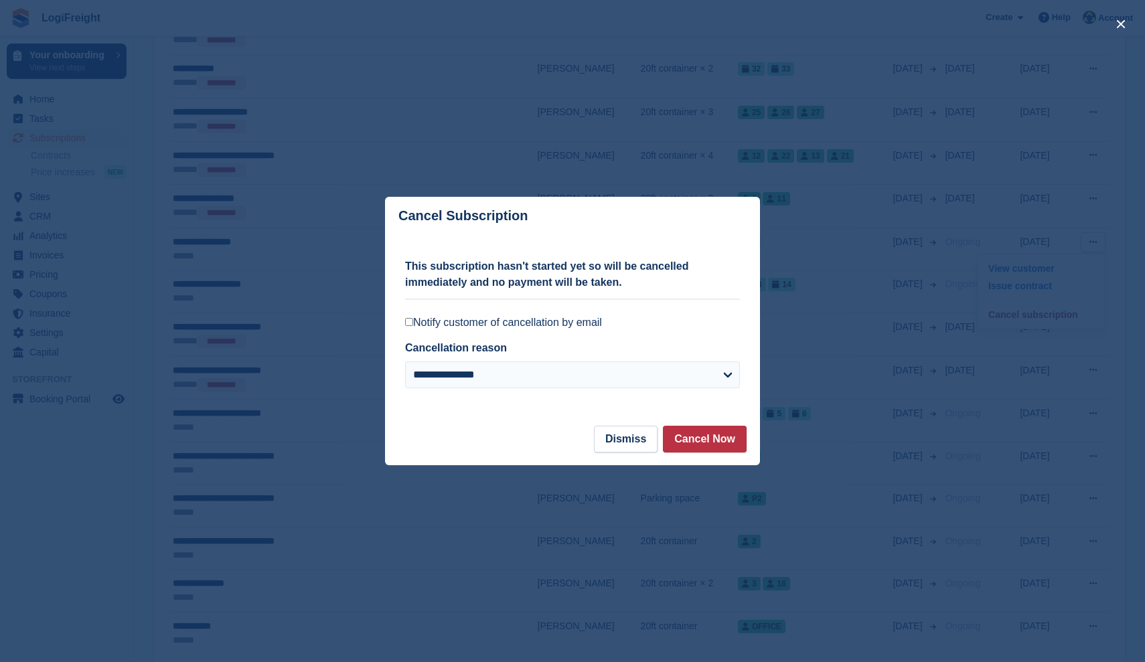
click at [541, 327] on label "Notify customer of cancellation by email" at bounding box center [572, 322] width 335 height 13
click at [707, 435] on button "Cancel Now" at bounding box center [705, 439] width 84 height 27
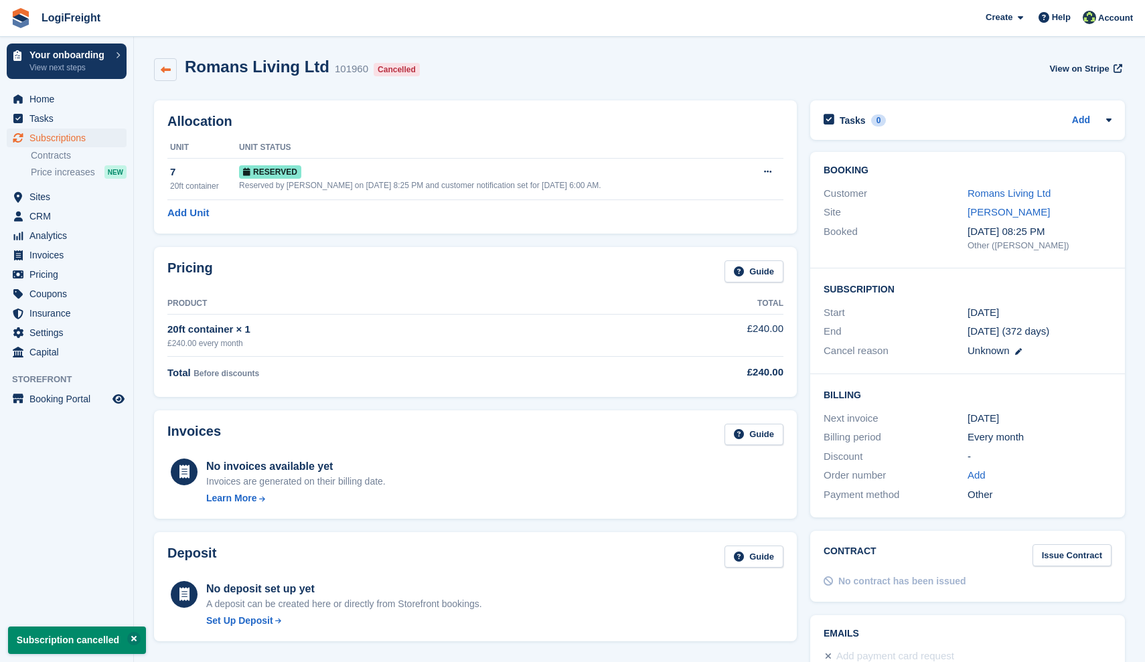
click at [166, 65] on icon at bounding box center [166, 70] width 10 height 10
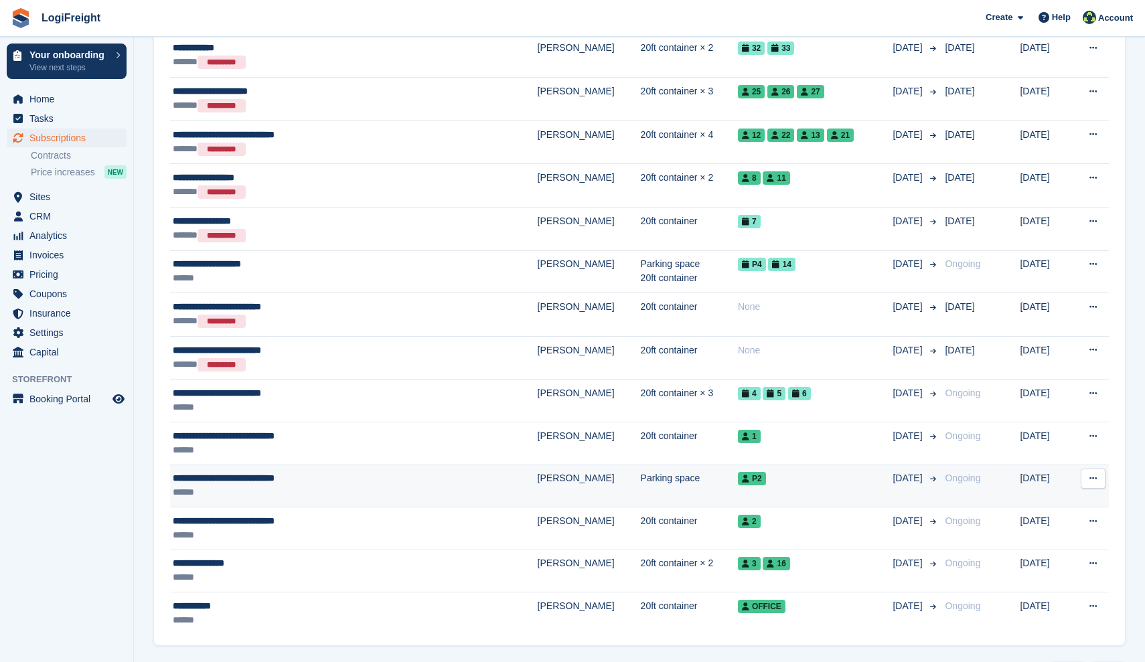
scroll to position [529, 0]
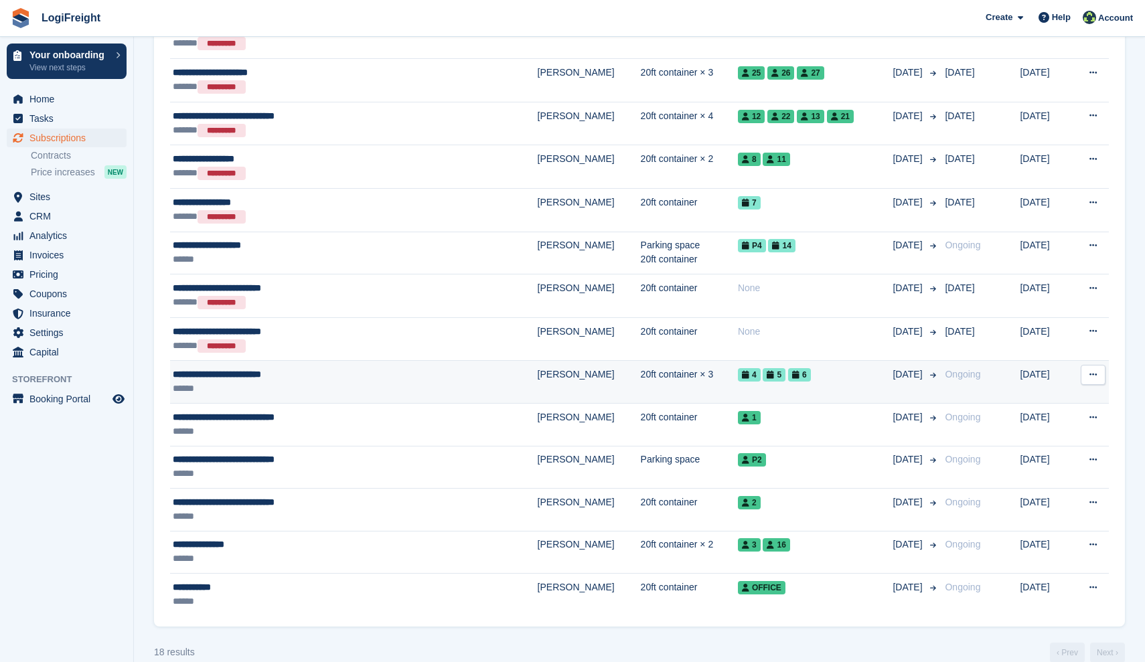
click at [1087, 375] on button at bounding box center [1092, 375] width 25 height 20
click at [993, 434] on div "View customer Issue contract Cancel subscription" at bounding box center [1041, 424] width 129 height 76
click at [1003, 444] on p "Cancel subscription" at bounding box center [1041, 446] width 116 height 17
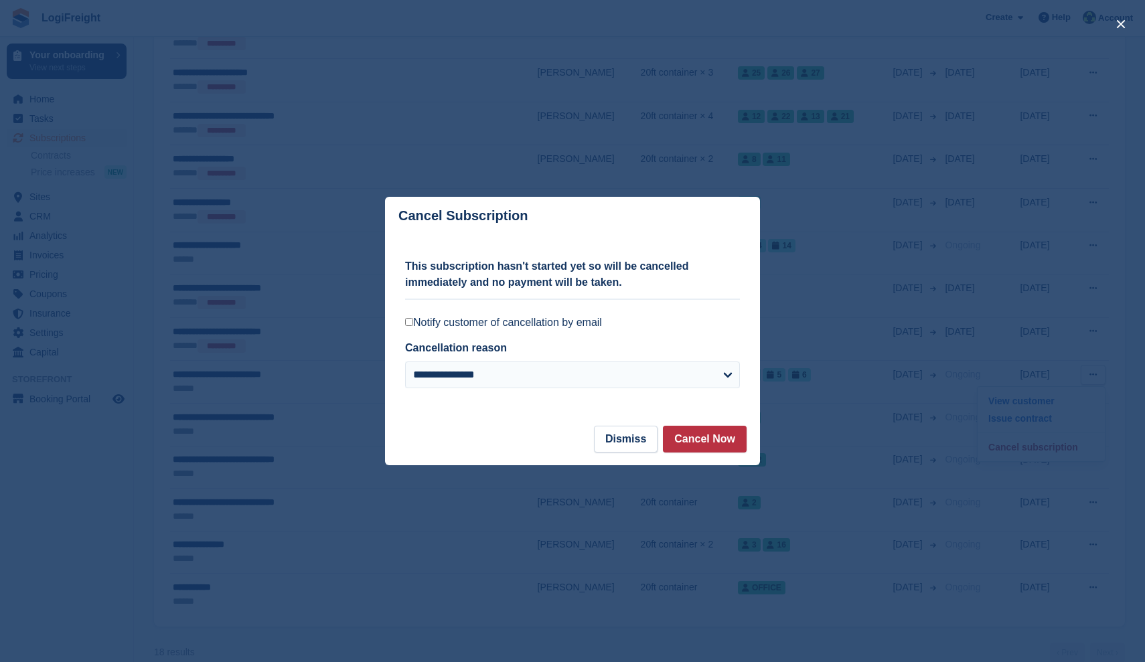
click at [509, 317] on label "Notify customer of cancellation by email" at bounding box center [572, 322] width 335 height 13
click at [690, 434] on button "Cancel Now" at bounding box center [705, 439] width 84 height 27
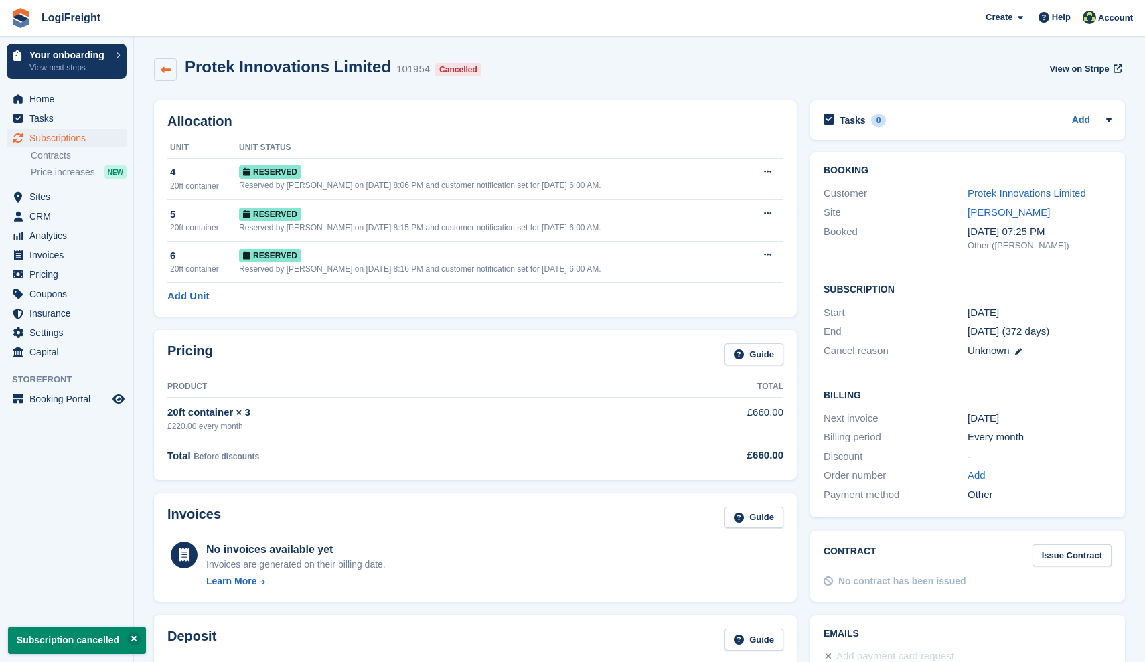
click at [166, 66] on icon at bounding box center [166, 70] width 10 height 10
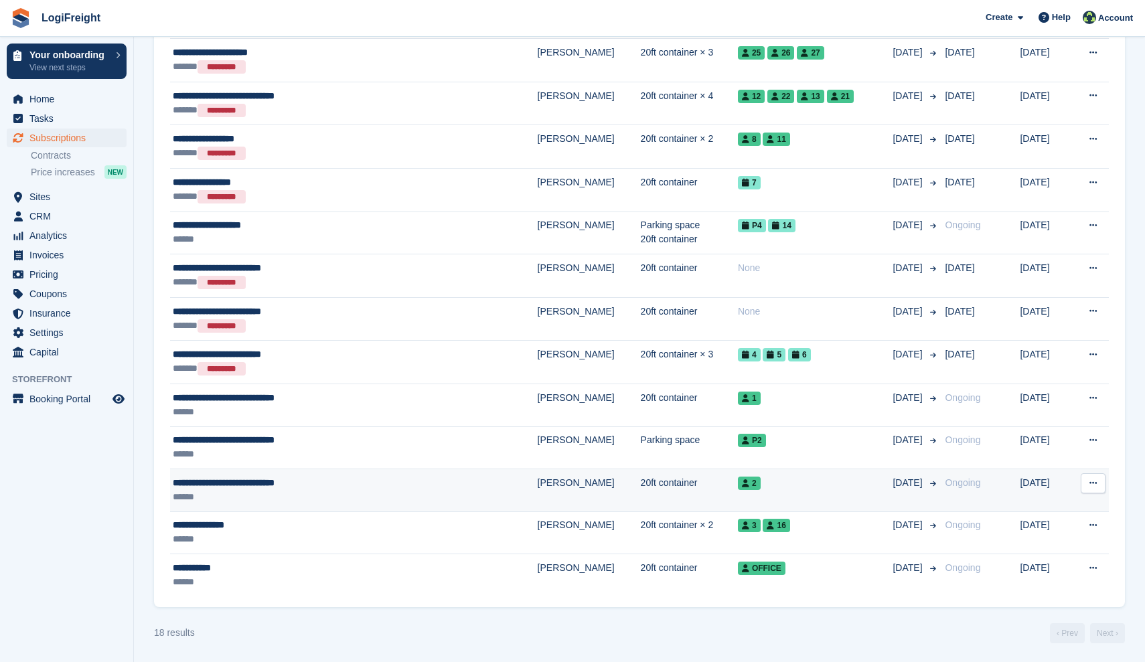
scroll to position [548, 0]
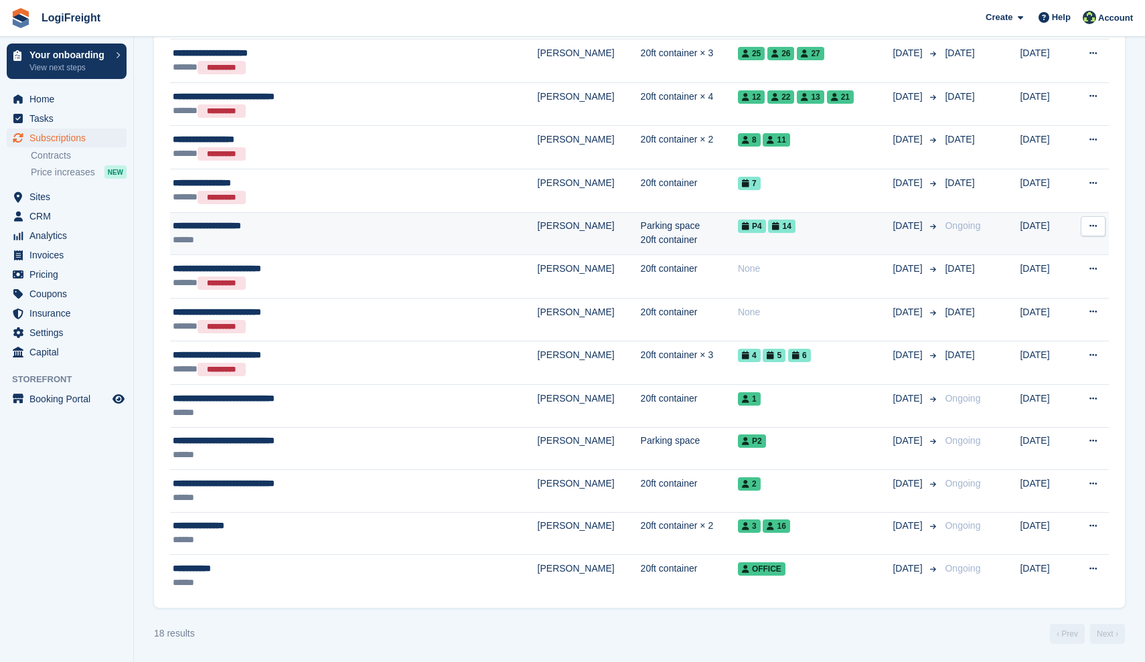
click at [1088, 225] on button at bounding box center [1092, 226] width 25 height 20
click at [1037, 295] on p "Cancel subscription" at bounding box center [1041, 298] width 116 height 17
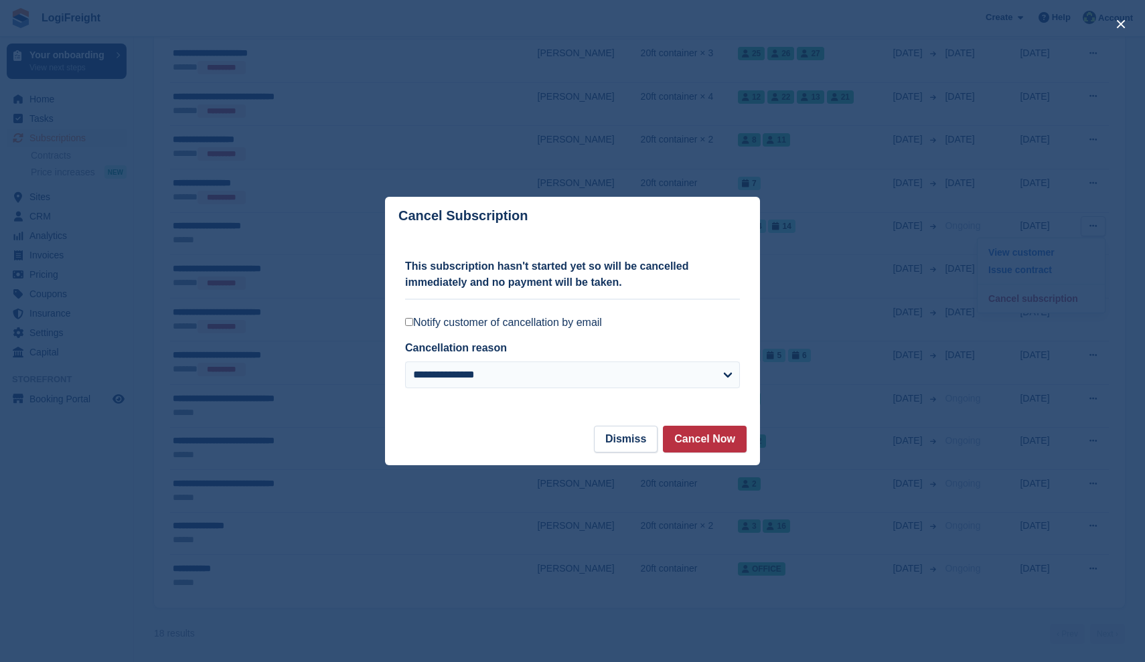
click at [523, 325] on label "Notify customer of cancellation by email" at bounding box center [572, 322] width 335 height 13
click at [707, 437] on button "Cancel Now" at bounding box center [705, 439] width 84 height 27
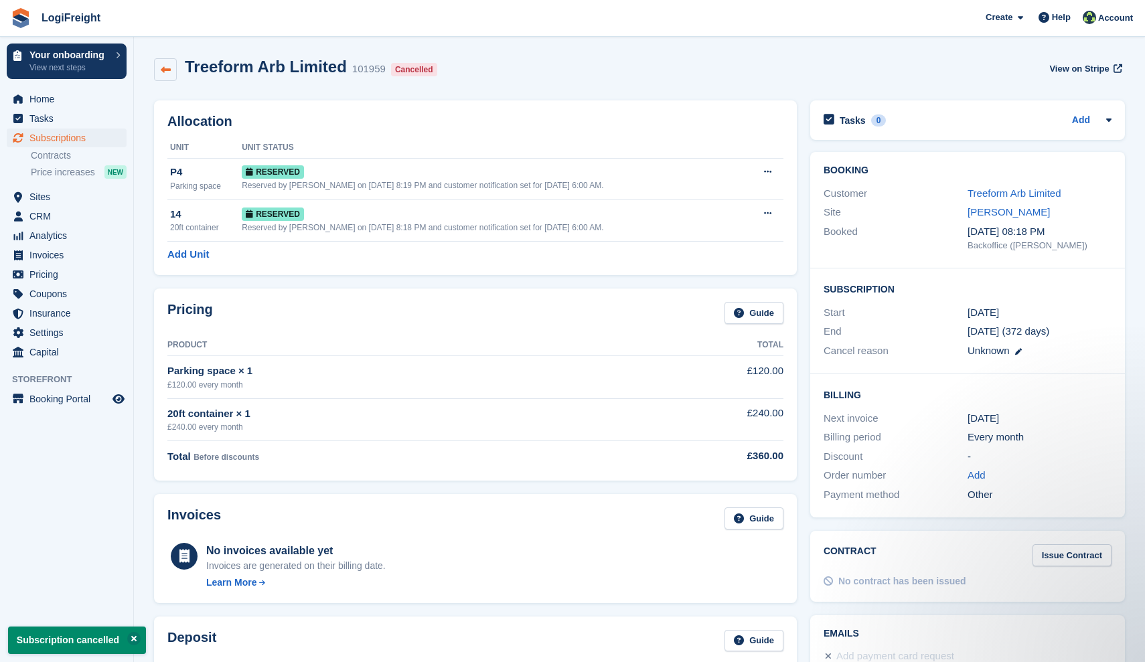
click at [165, 72] on icon at bounding box center [166, 70] width 10 height 10
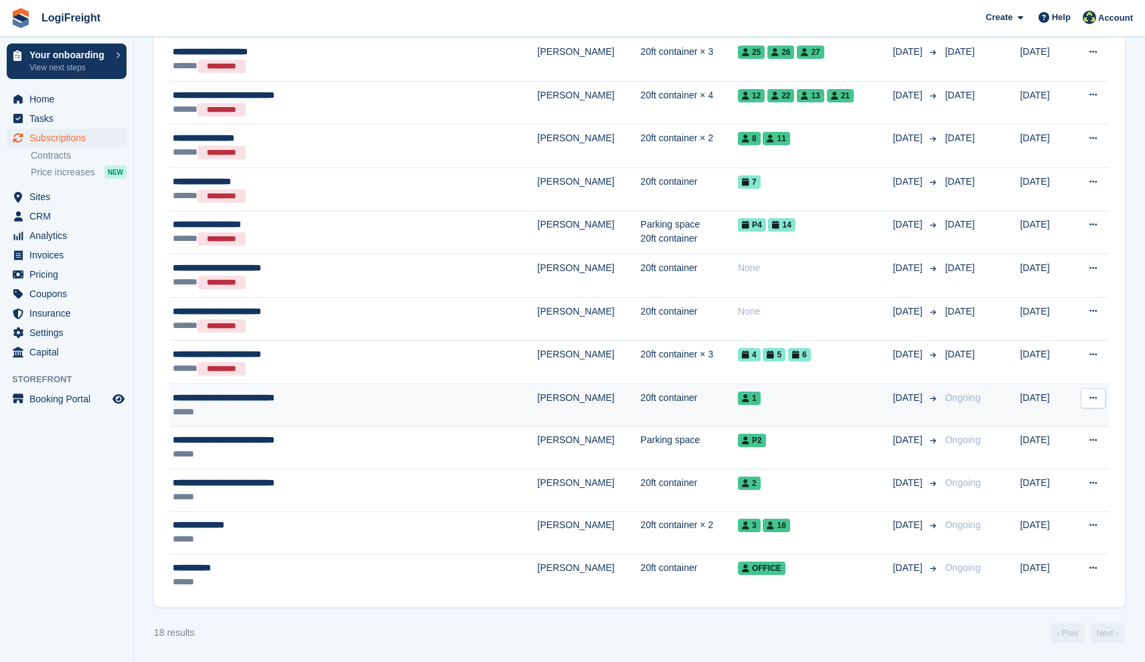
scroll to position [549, 0]
click at [1092, 399] on icon at bounding box center [1092, 398] width 7 height 9
click at [998, 467] on p "Cancel subscription" at bounding box center [1041, 471] width 116 height 17
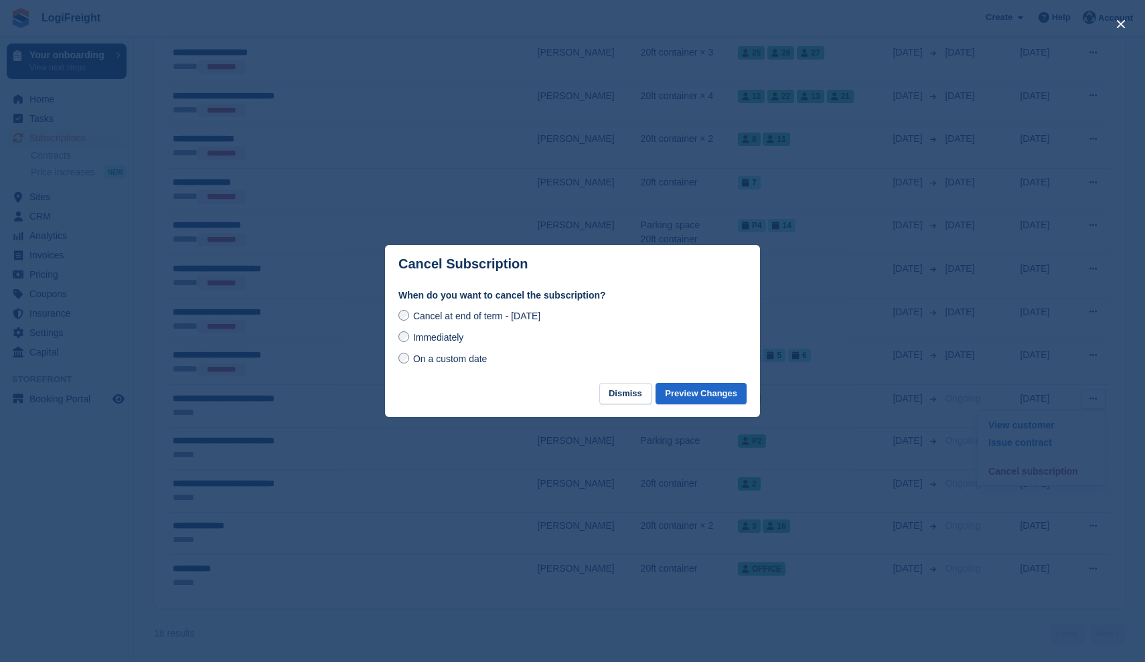
click at [438, 334] on span "Immediately" at bounding box center [438, 337] width 50 height 11
click at [725, 391] on button "Preview Changes" at bounding box center [700, 394] width 91 height 22
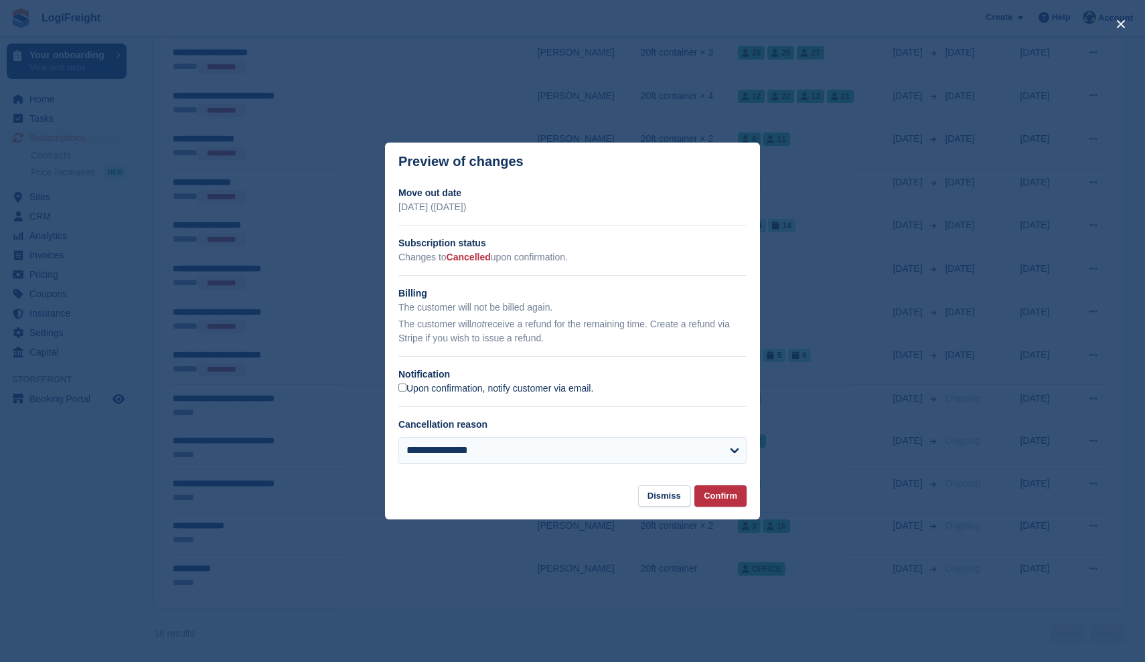
click at [432, 388] on label "Upon confirmation, notify customer via email." at bounding box center [495, 389] width 195 height 12
click at [734, 499] on button "Confirm" at bounding box center [720, 496] width 52 height 22
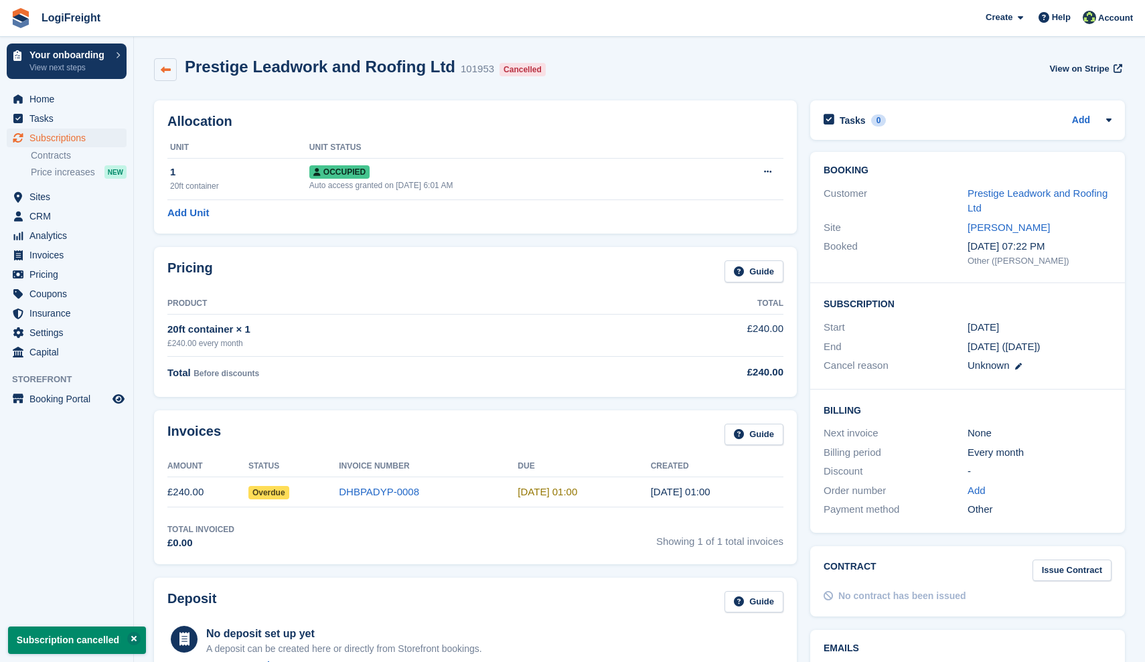
click at [171, 73] on link at bounding box center [165, 69] width 23 height 23
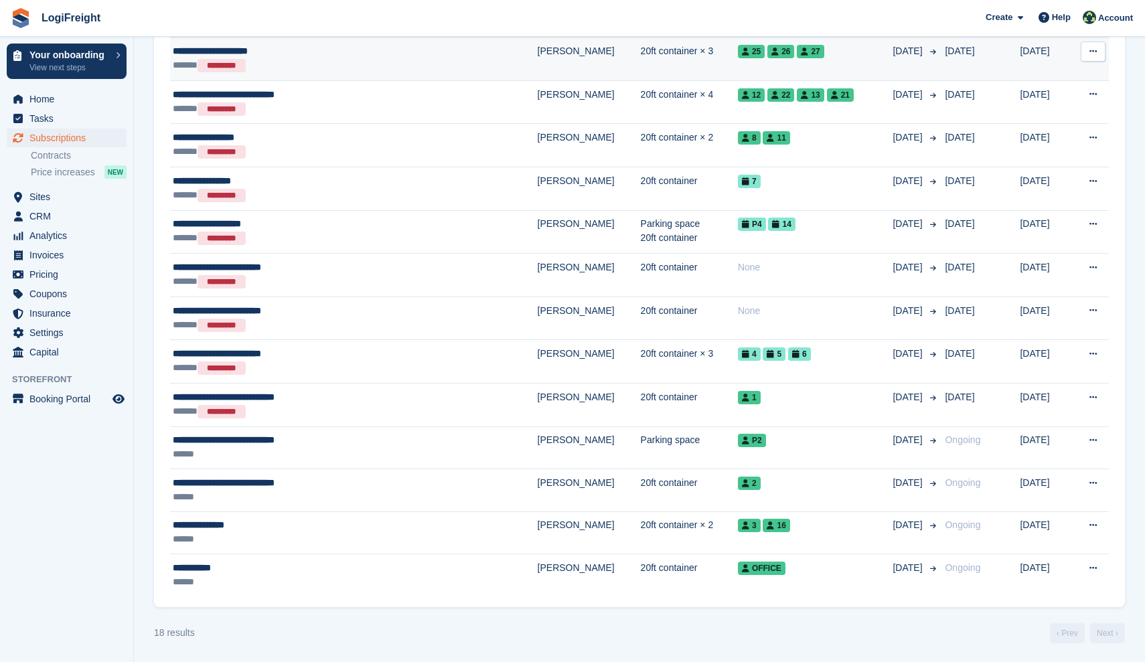
scroll to position [550, 0]
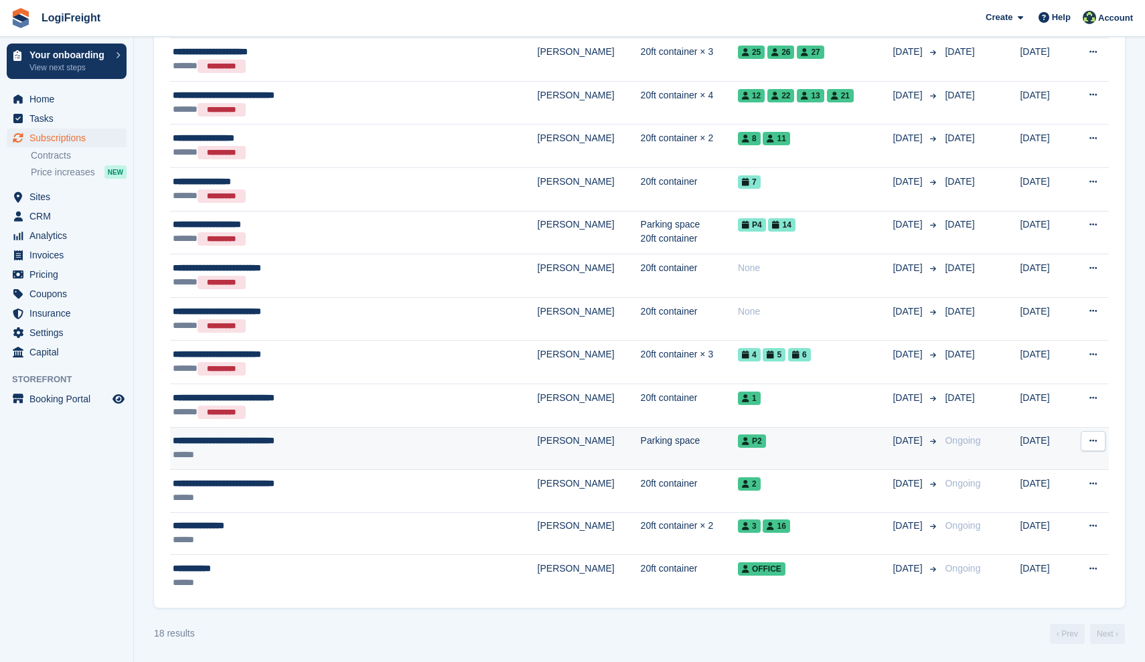
click at [1092, 449] on button at bounding box center [1092, 441] width 25 height 20
click at [1050, 510] on p "Cancel subscription" at bounding box center [1041, 513] width 116 height 17
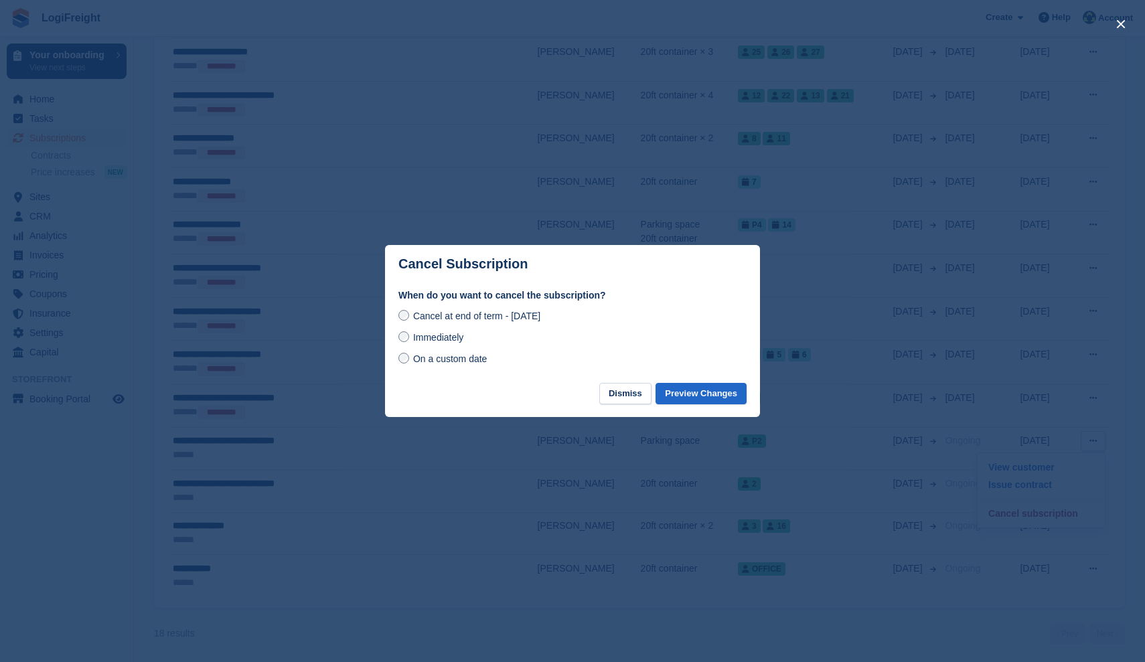
click at [459, 340] on span "Immediately" at bounding box center [438, 337] width 50 height 11
click at [721, 398] on button "Preview Changes" at bounding box center [700, 394] width 91 height 22
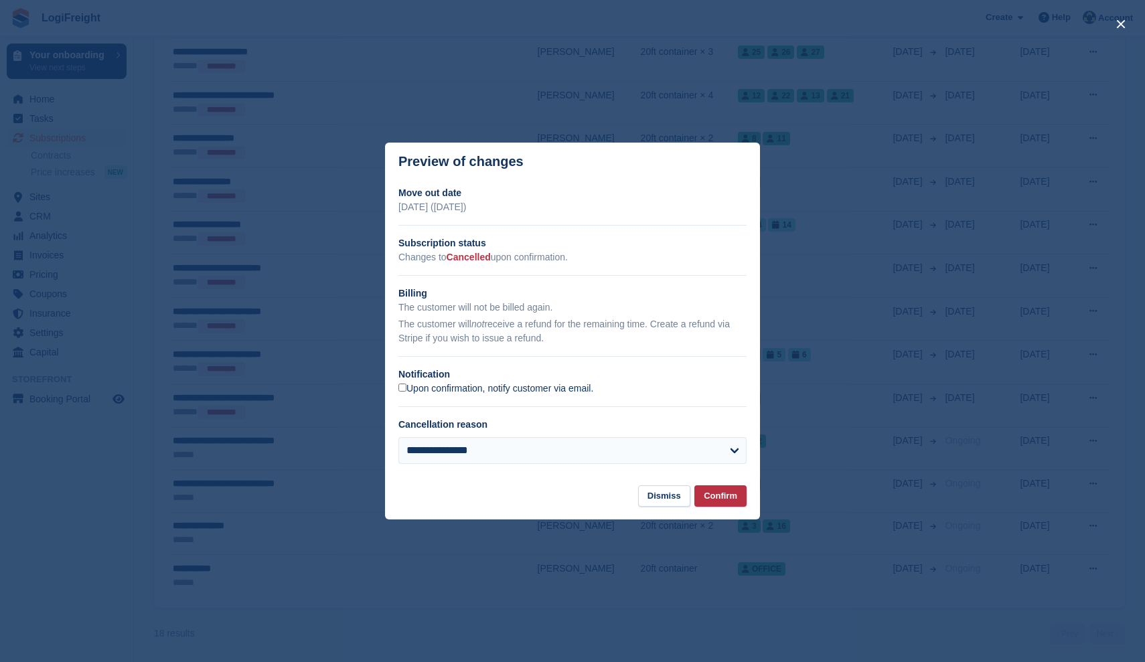
click at [478, 385] on label "Upon confirmation, notify customer via email." at bounding box center [495, 389] width 195 height 12
click at [727, 497] on button "Confirm" at bounding box center [720, 496] width 52 height 22
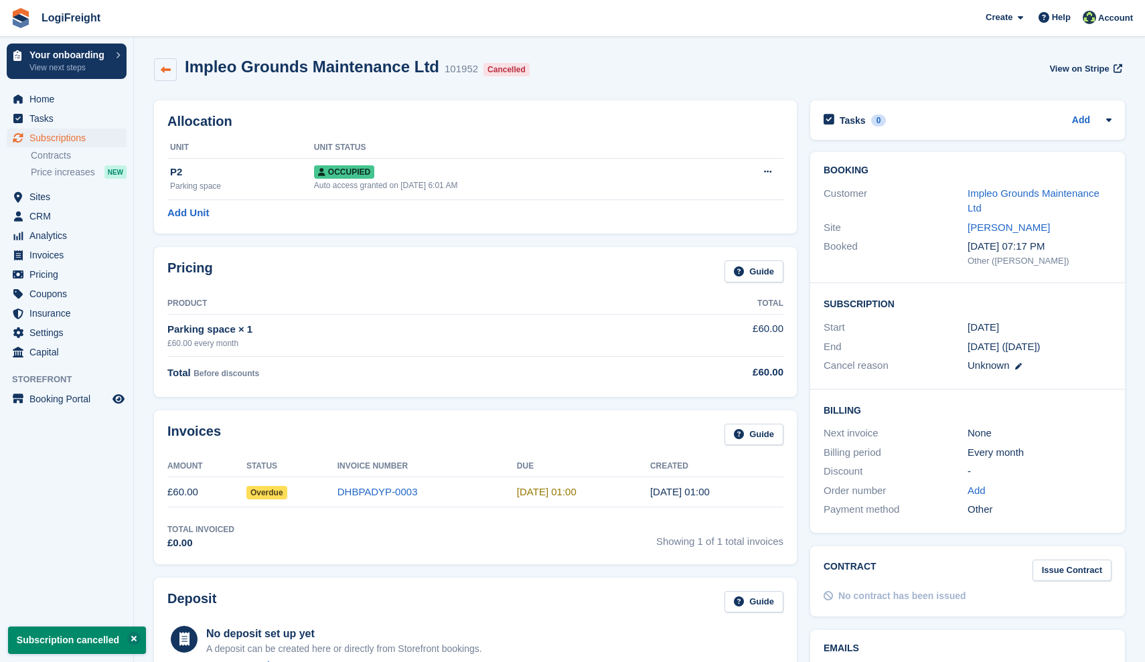
click at [167, 74] on icon at bounding box center [166, 70] width 10 height 10
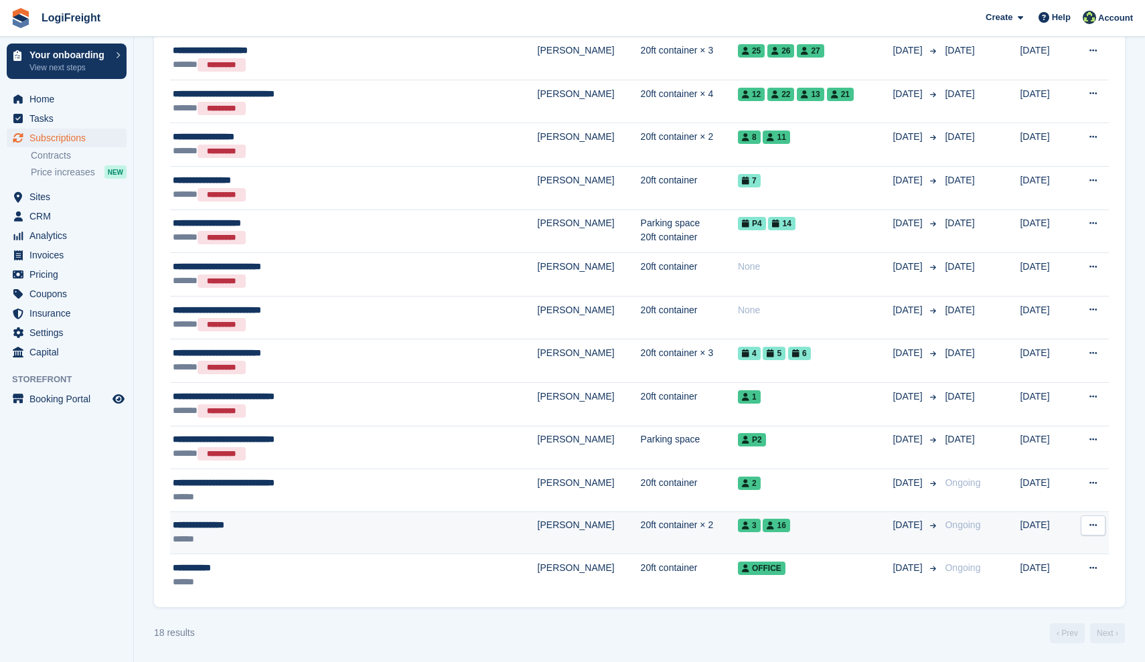
scroll to position [550, 0]
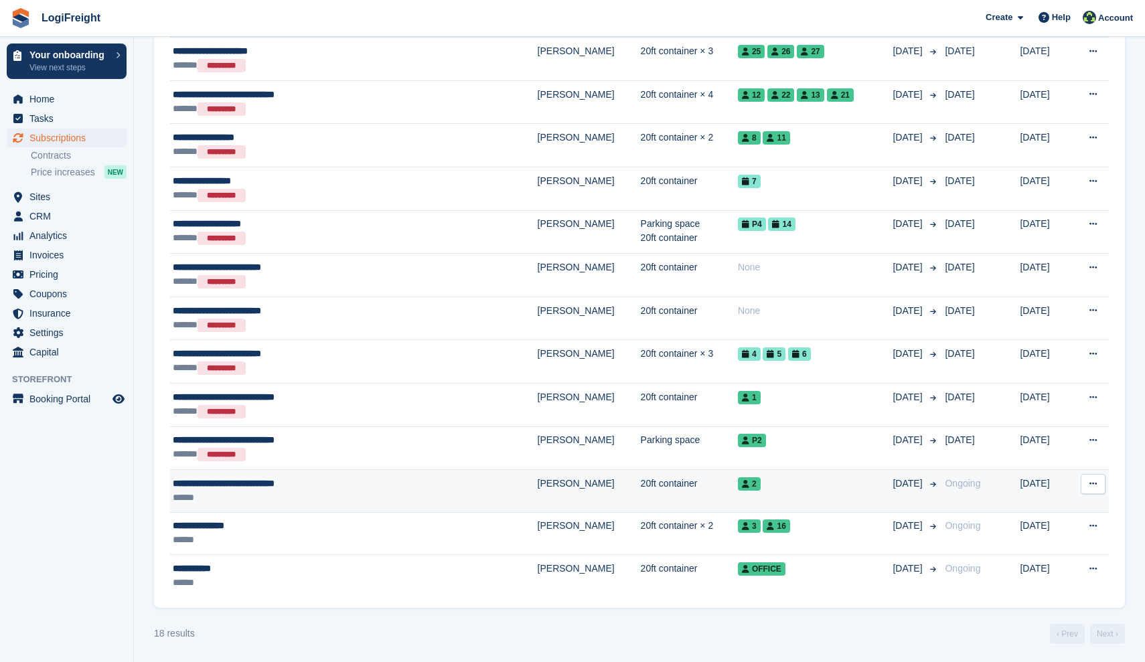
click at [1102, 483] on button at bounding box center [1092, 484] width 25 height 20
click at [1048, 548] on p "Cancel subscription" at bounding box center [1041, 556] width 116 height 17
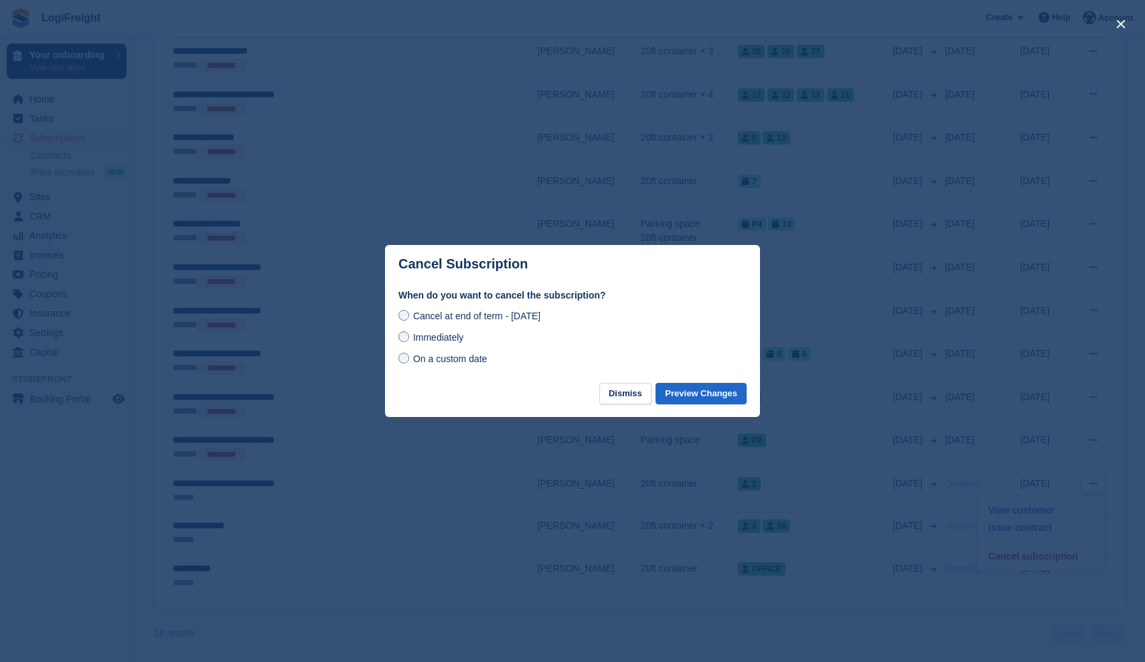
click at [418, 332] on span "Immediately" at bounding box center [438, 337] width 50 height 11
click at [722, 395] on button "Preview Changes" at bounding box center [700, 394] width 91 height 22
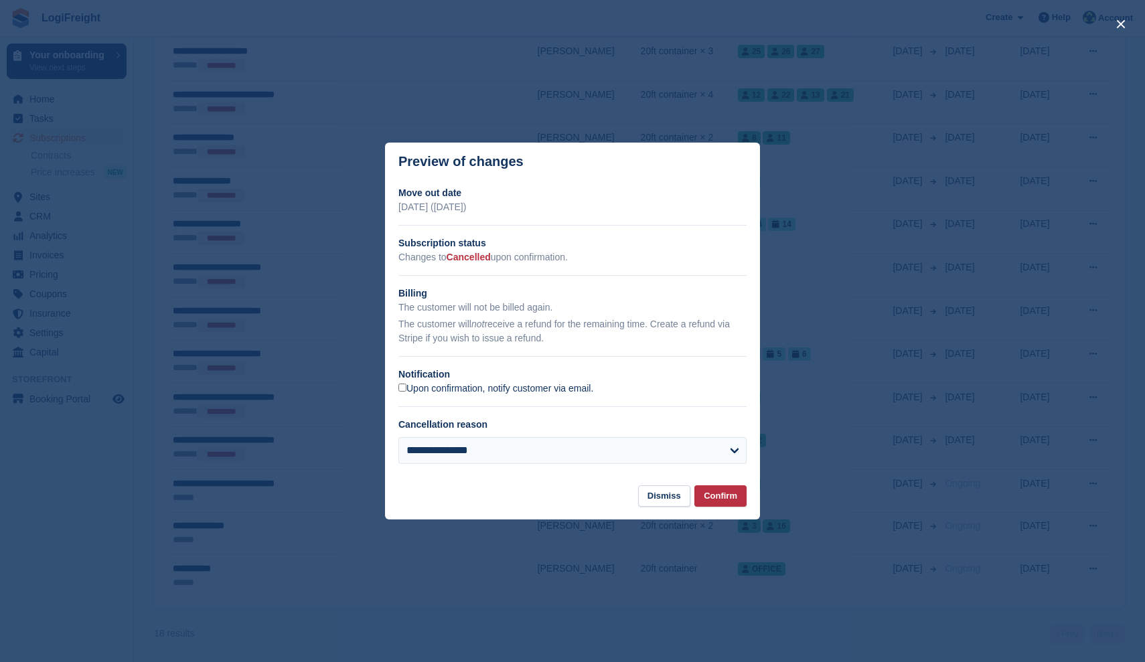
click at [442, 388] on label "Upon confirmation, notify customer via email." at bounding box center [495, 389] width 195 height 12
click at [733, 501] on button "Confirm" at bounding box center [720, 496] width 52 height 22
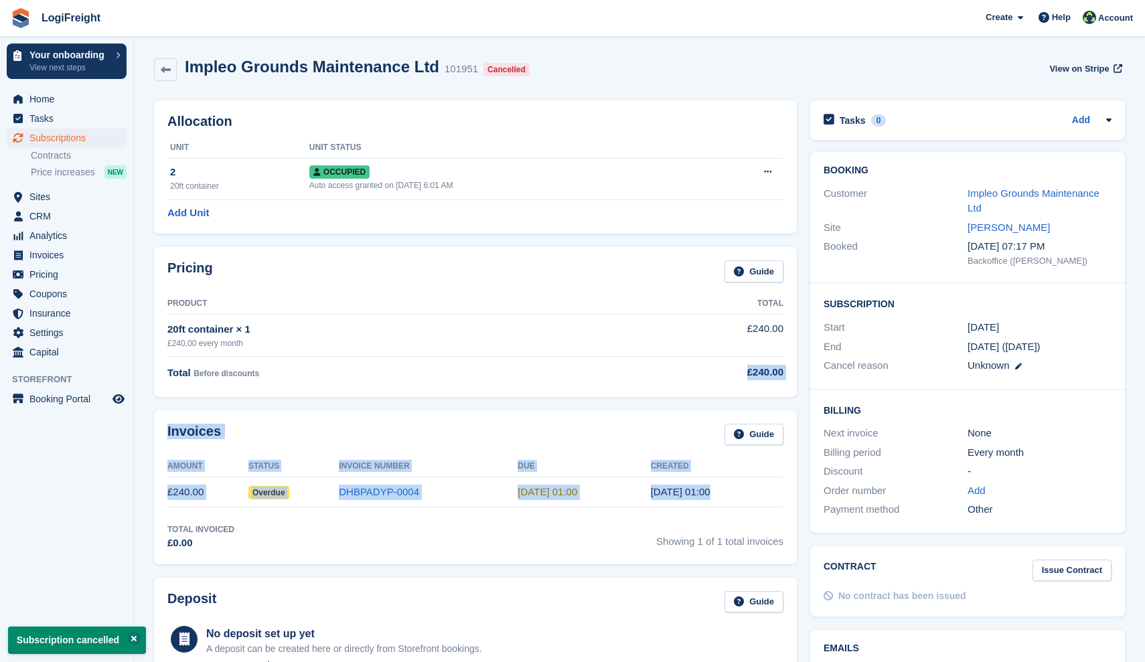
drag, startPoint x: 458, startPoint y: 371, endPoint x: 426, endPoint y: 359, distance: 33.9
click at [429, 361] on div "Allocation Unit Unit Status 2 20ft container Occupied Auto access granted on [D…" at bounding box center [475, 602] width 656 height 1017
click at [170, 69] on icon at bounding box center [166, 70] width 10 height 10
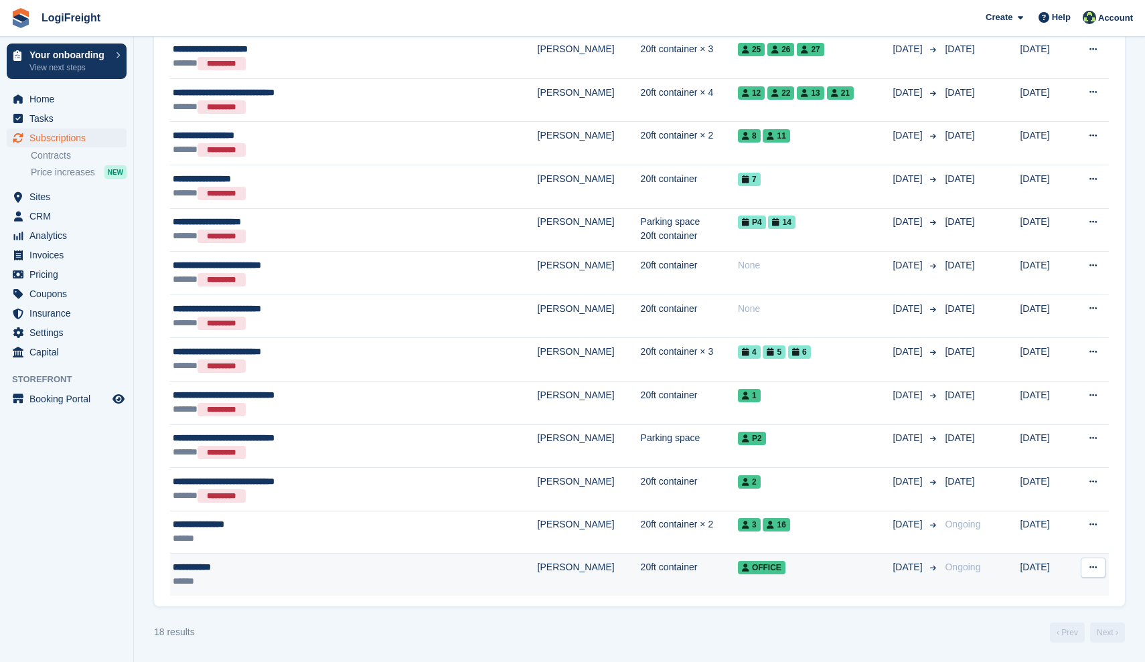
scroll to position [551, 0]
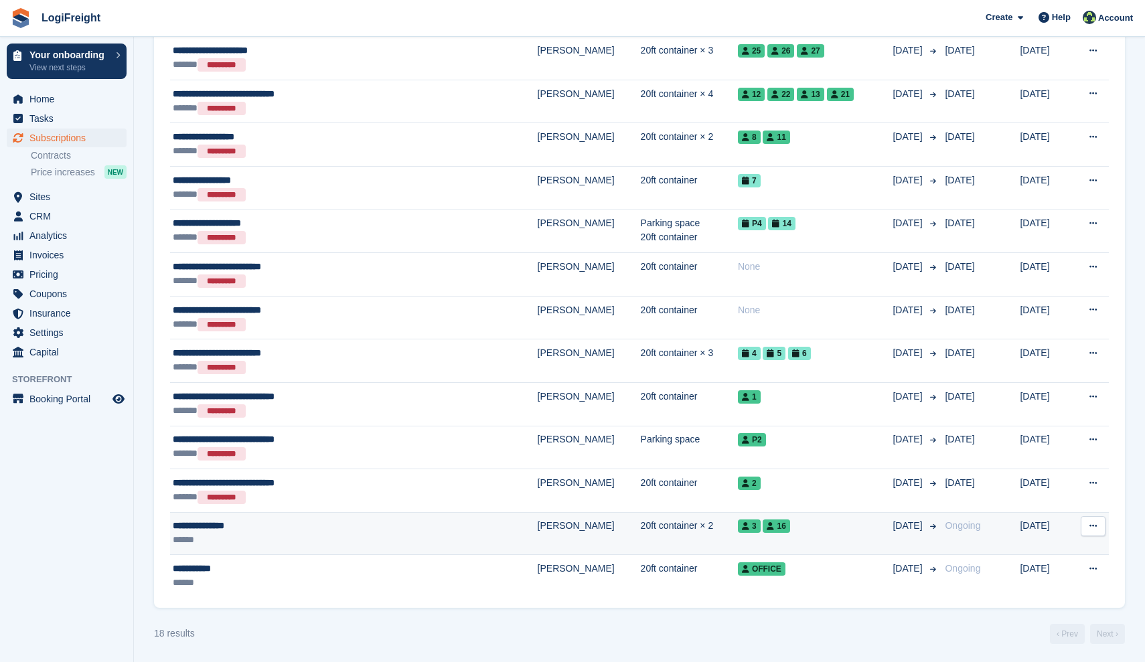
click at [1094, 518] on button at bounding box center [1092, 526] width 25 height 20
click at [1045, 594] on p "Cancel subscription" at bounding box center [1041, 598] width 116 height 17
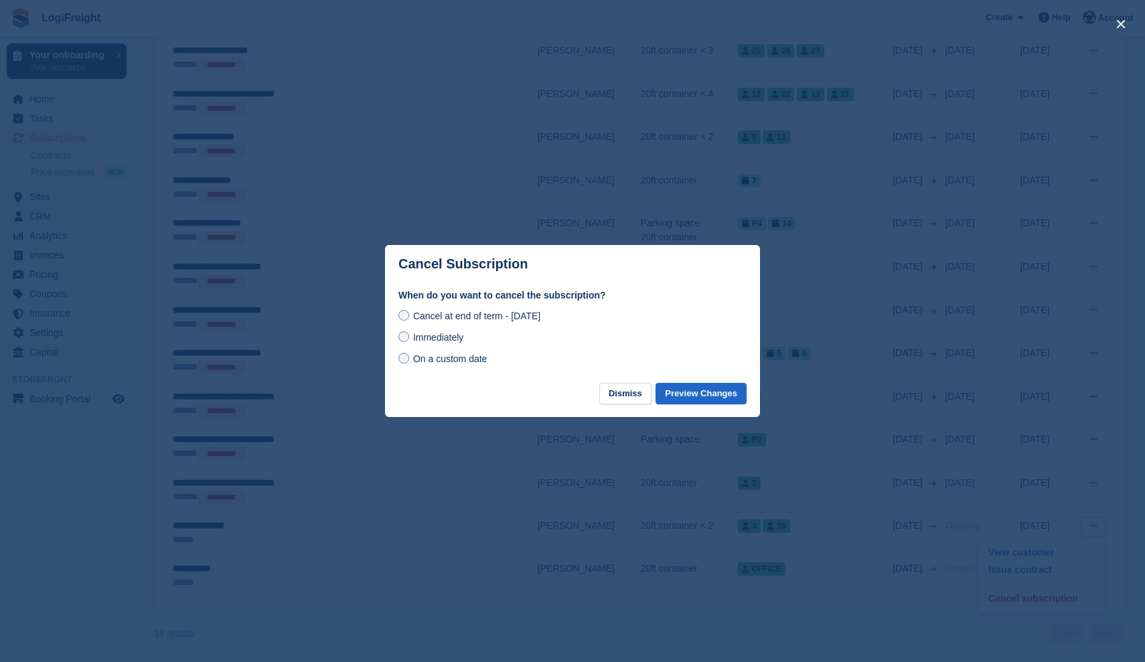
click at [442, 337] on span "Immediately" at bounding box center [438, 337] width 50 height 11
click at [691, 385] on button "Preview Changes" at bounding box center [700, 394] width 91 height 22
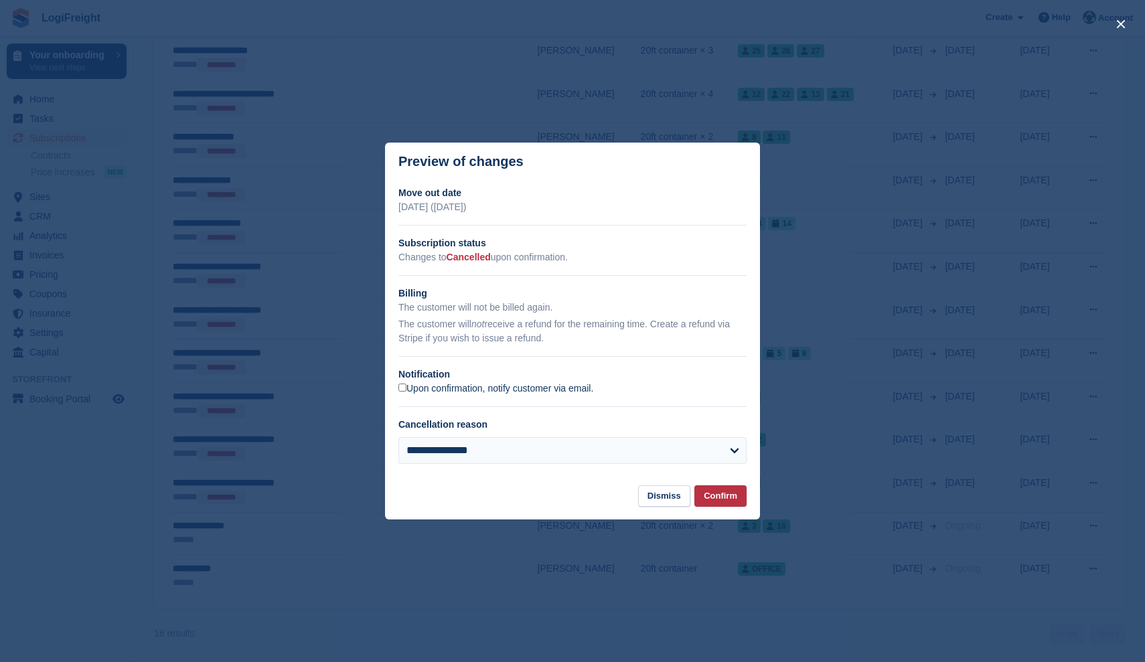
click at [574, 388] on label "Upon confirmation, notify customer via email." at bounding box center [495, 389] width 195 height 12
click at [719, 494] on button "Confirm" at bounding box center [720, 496] width 52 height 22
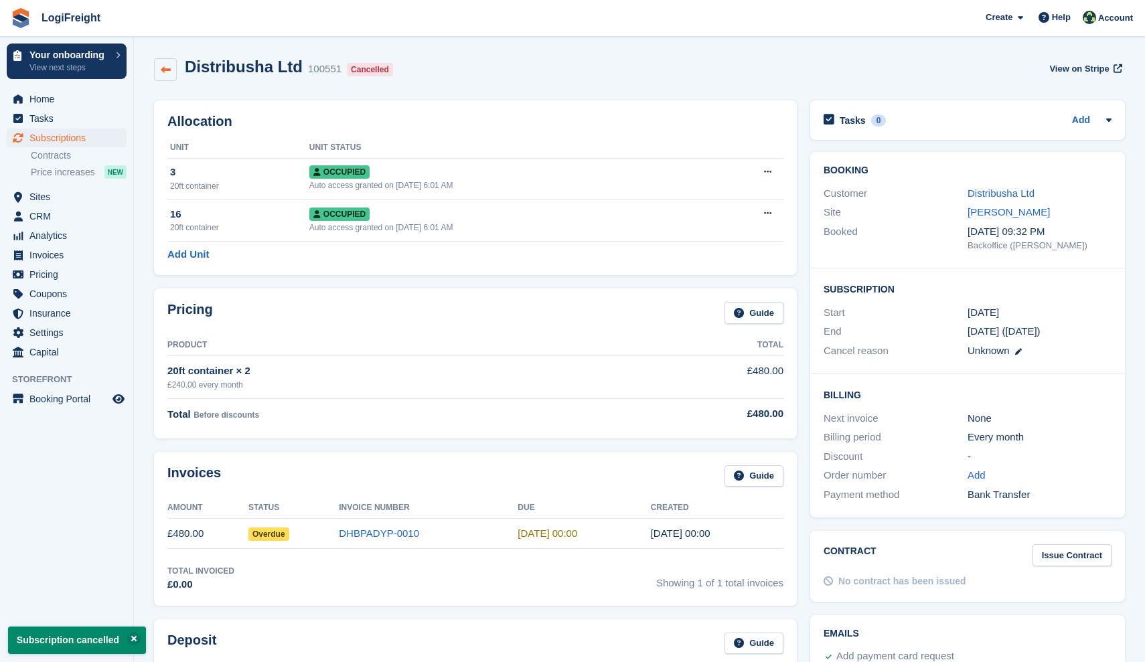
click at [170, 68] on icon at bounding box center [166, 70] width 10 height 10
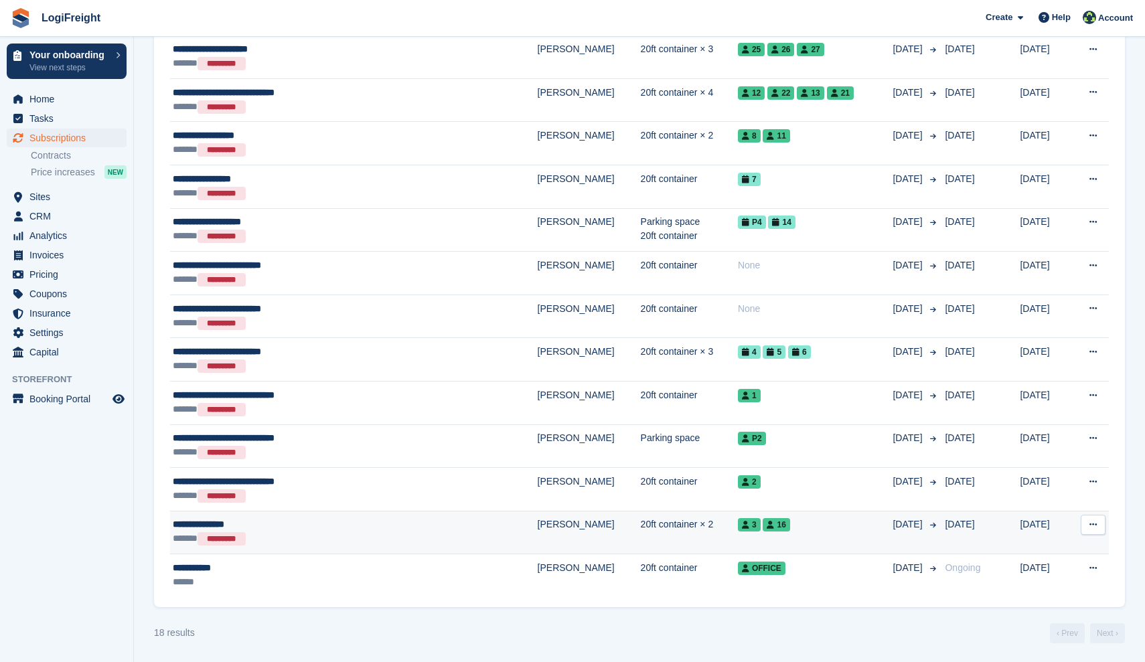
scroll to position [552, 0]
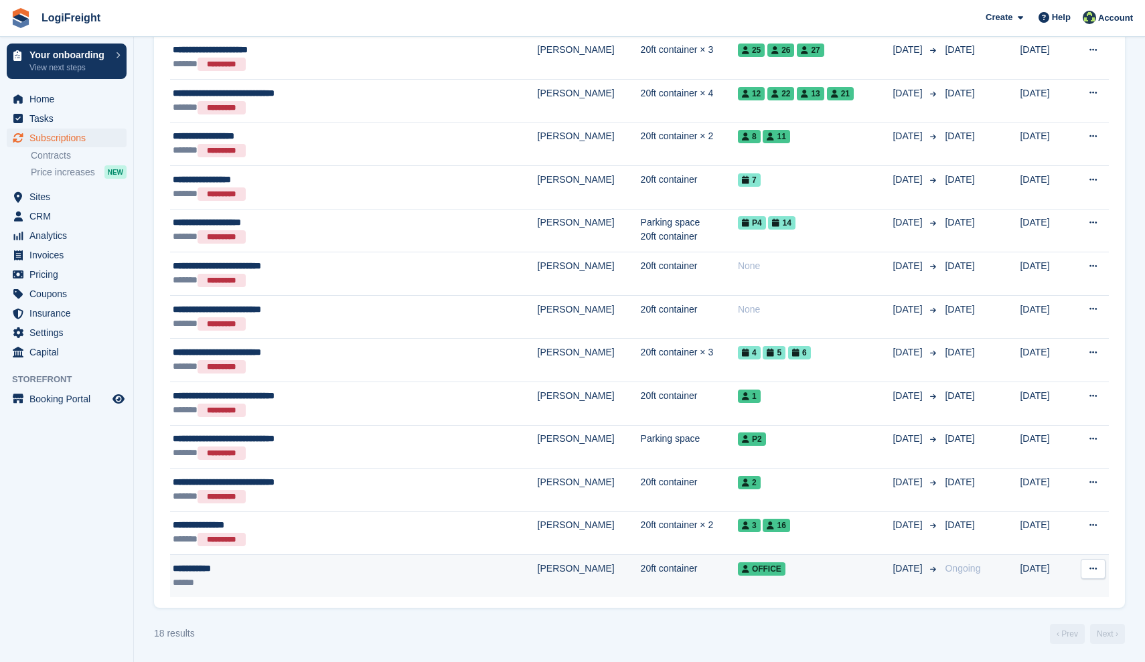
click at [1100, 568] on button at bounding box center [1092, 569] width 25 height 20
click at [1048, 635] on p "Cancel subscription" at bounding box center [1041, 641] width 116 height 17
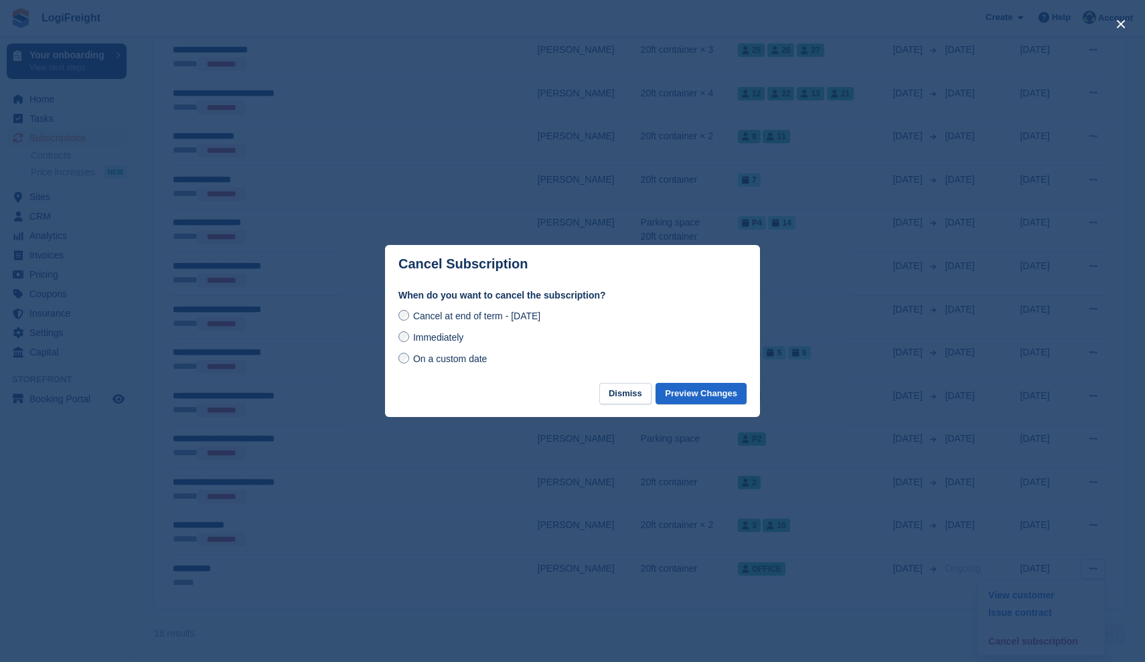
click at [440, 343] on div "Immediately" at bounding box center [572, 337] width 348 height 16
click at [440, 343] on span "Immediately" at bounding box center [438, 337] width 50 height 11
click at [699, 397] on button "Preview Changes" at bounding box center [700, 394] width 91 height 22
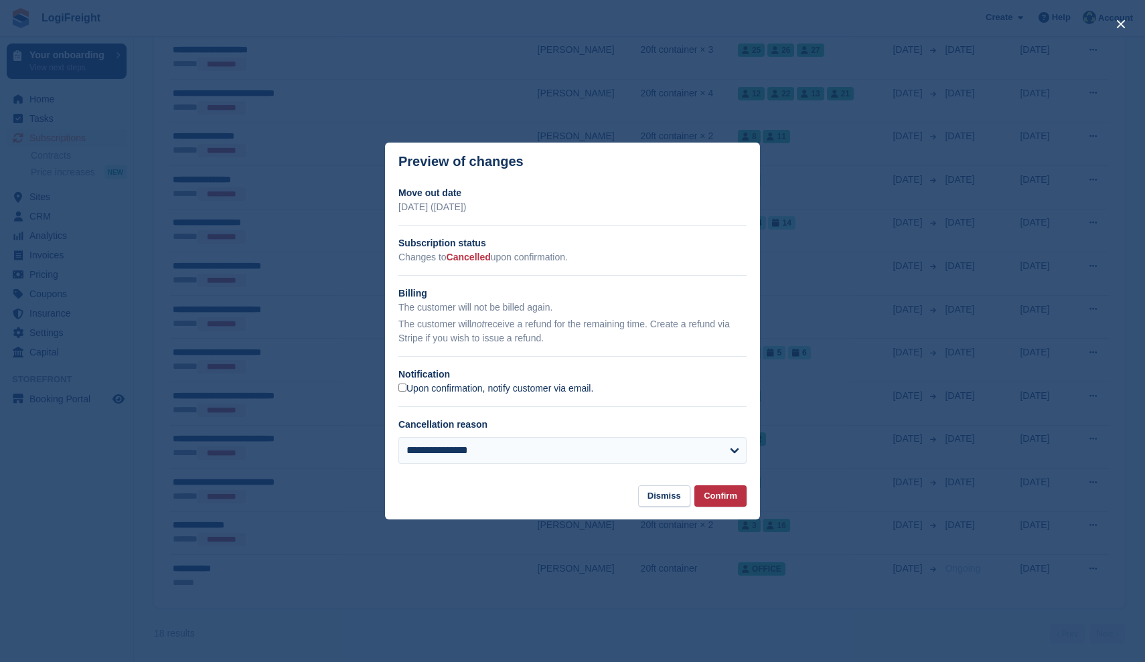
click at [523, 390] on label "Upon confirmation, notify customer via email." at bounding box center [495, 389] width 195 height 12
click at [723, 491] on button "Confirm" at bounding box center [720, 496] width 52 height 22
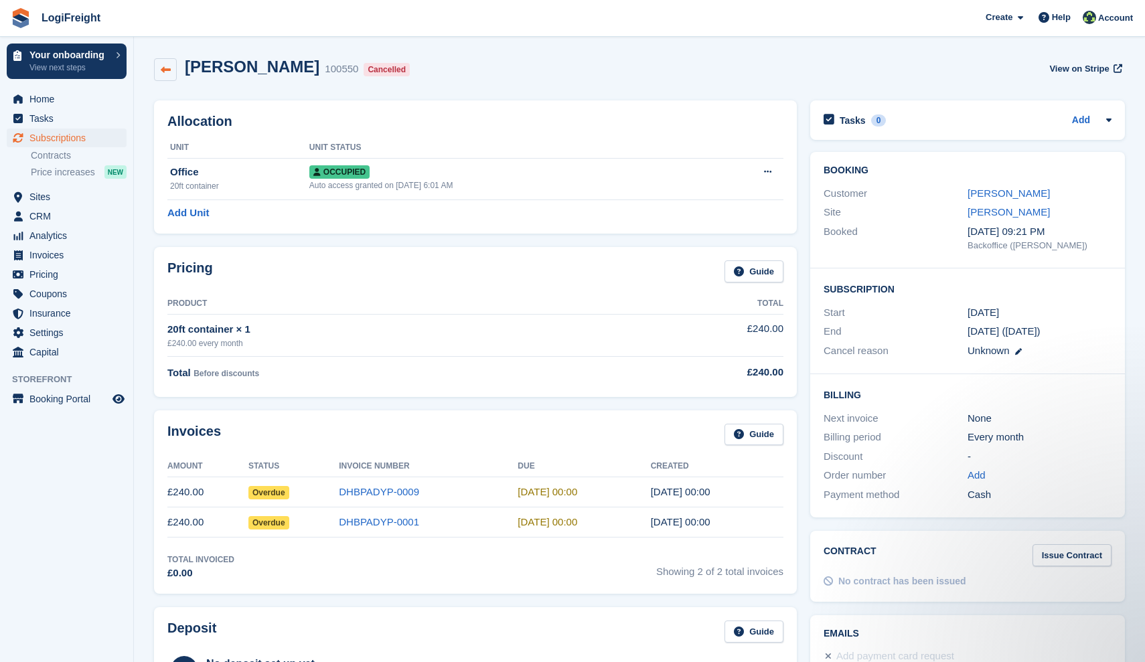
click at [171, 70] on link at bounding box center [165, 69] width 23 height 23
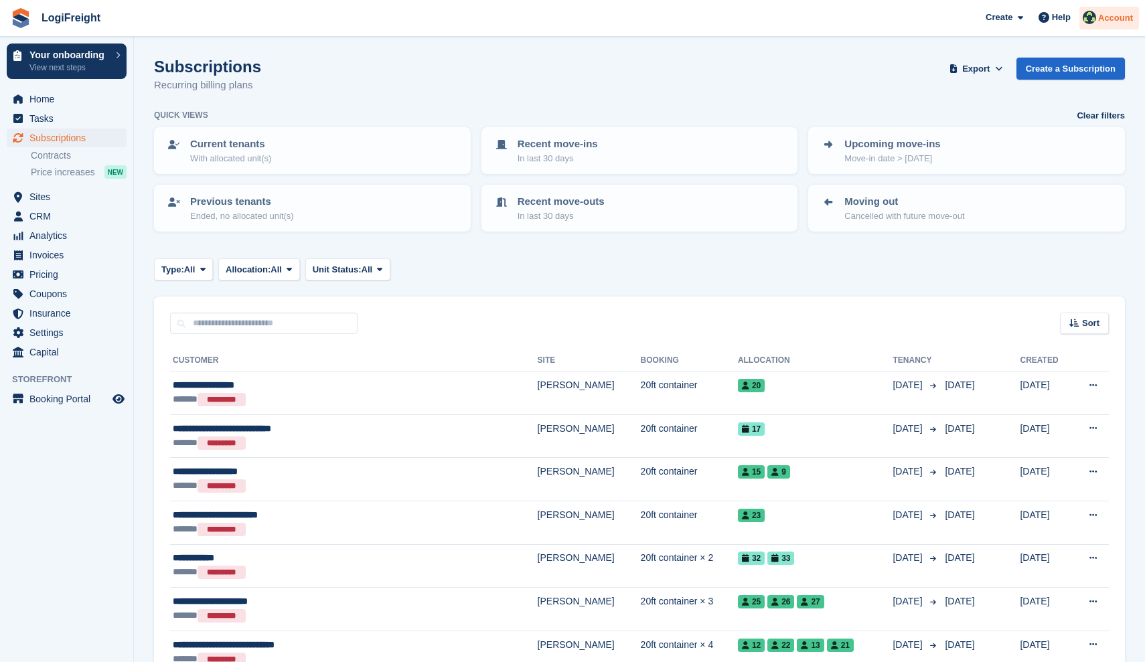
click at [1104, 20] on span "Account" at bounding box center [1115, 17] width 35 height 13
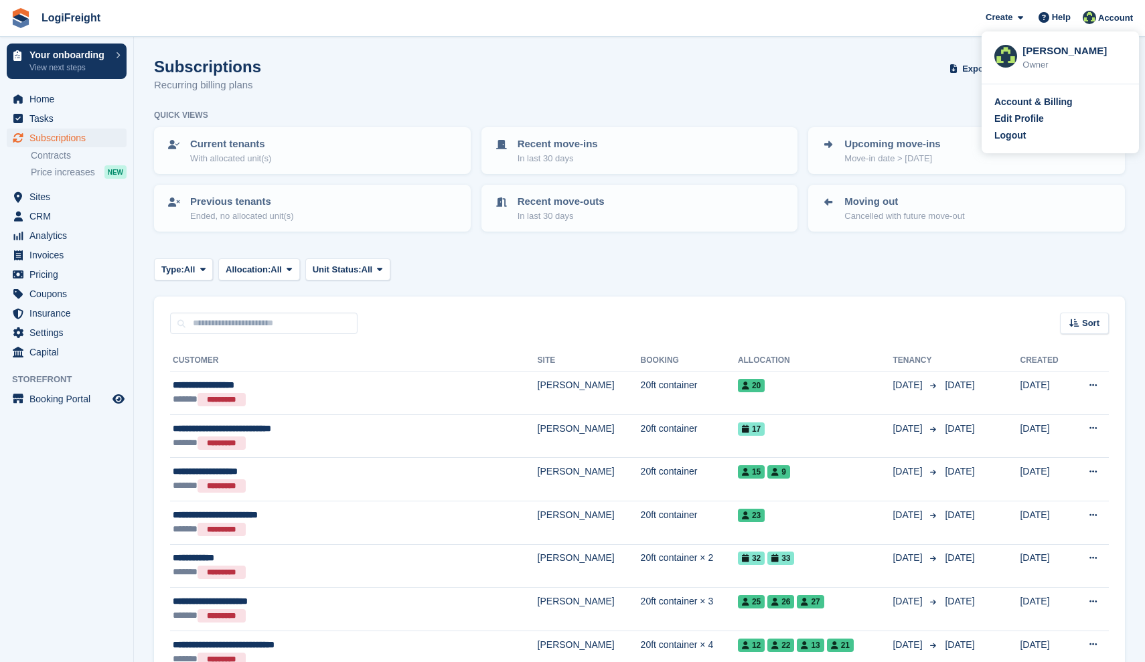
click at [806, 273] on div "Type: All All Upcoming Previous Active Ending Allocation: All All Allocated Una…" at bounding box center [639, 269] width 971 height 22
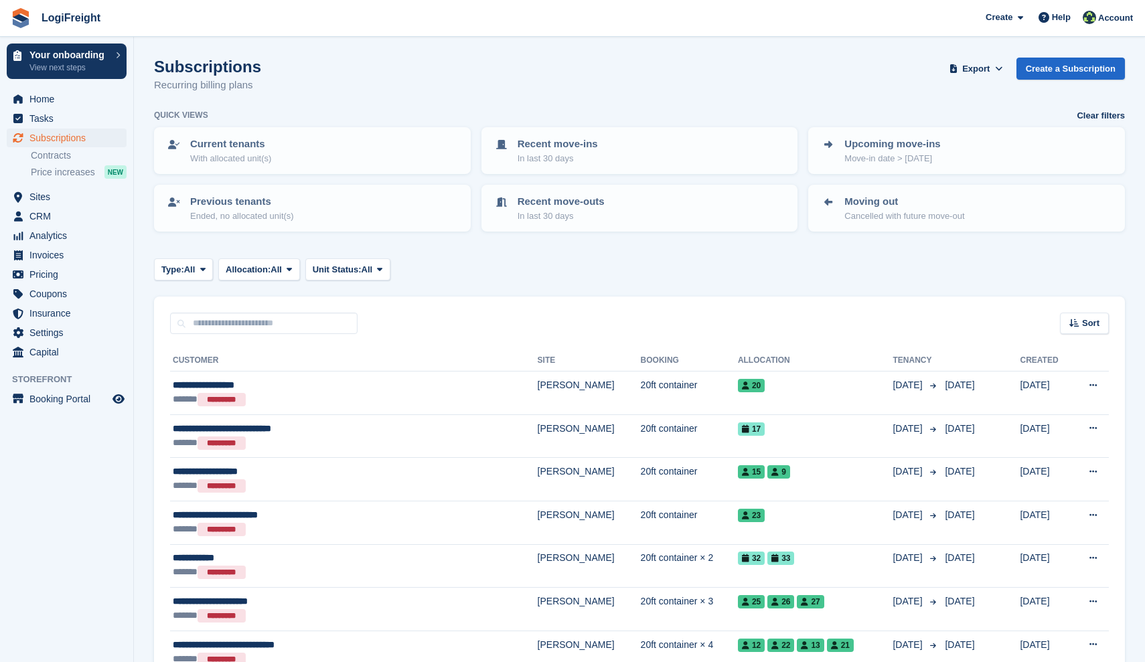
click at [774, 104] on div "Subscriptions Recurring billing plans Export Export Subscriptions Export a CSV …" at bounding box center [639, 84] width 971 height 52
click at [1102, 12] on span "Account" at bounding box center [1115, 17] width 35 height 13
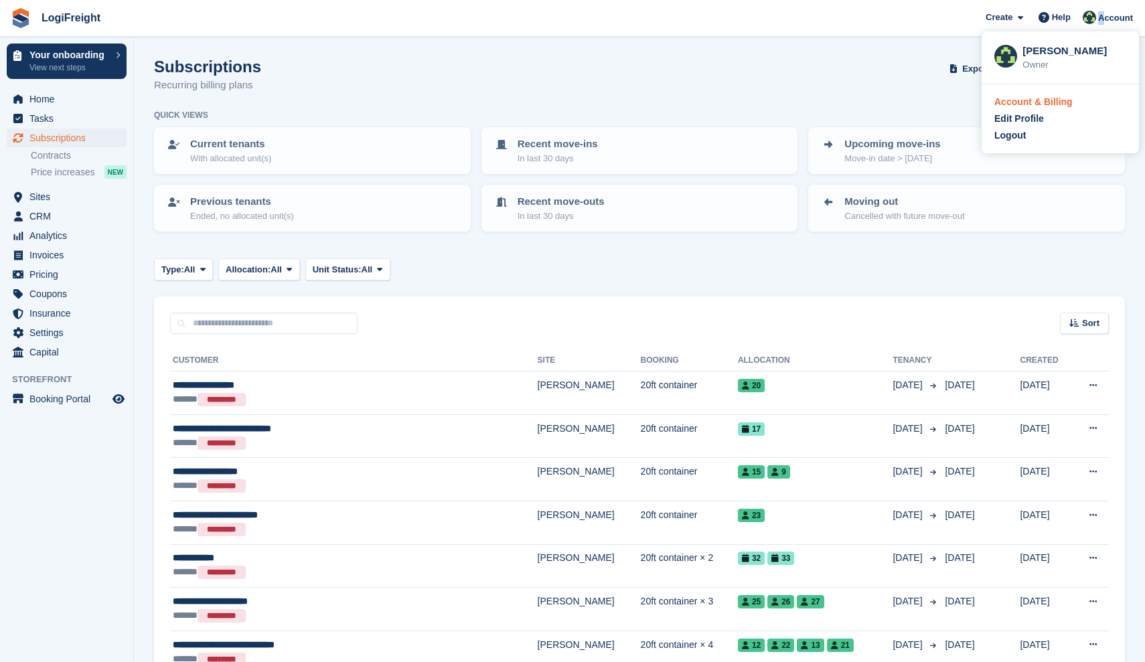
click at [1048, 106] on div "Account & Billing" at bounding box center [1033, 102] width 78 height 14
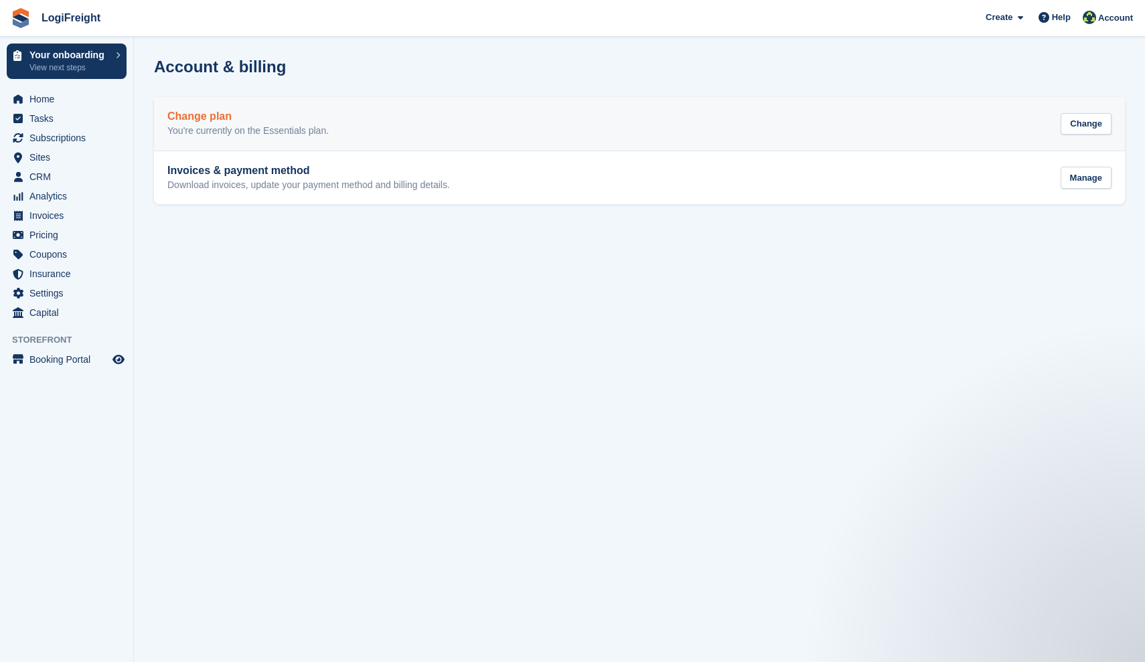
click at [1092, 137] on div "Change" at bounding box center [1085, 126] width 51 height 32
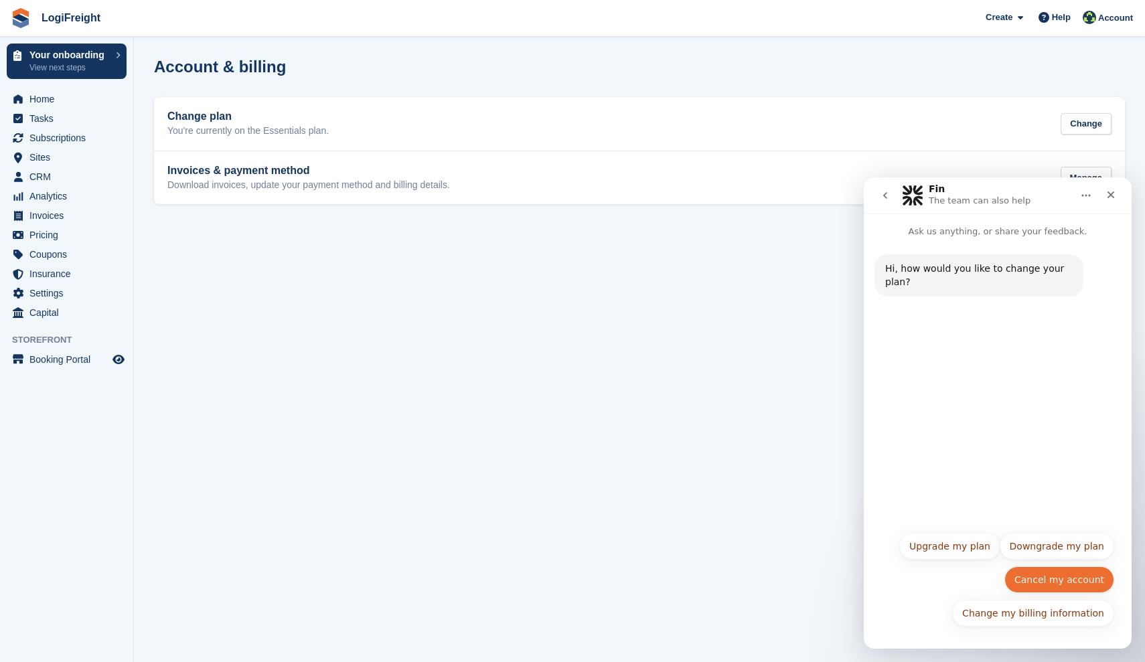
click at [1074, 578] on button "Cancel my account" at bounding box center [1059, 579] width 110 height 27
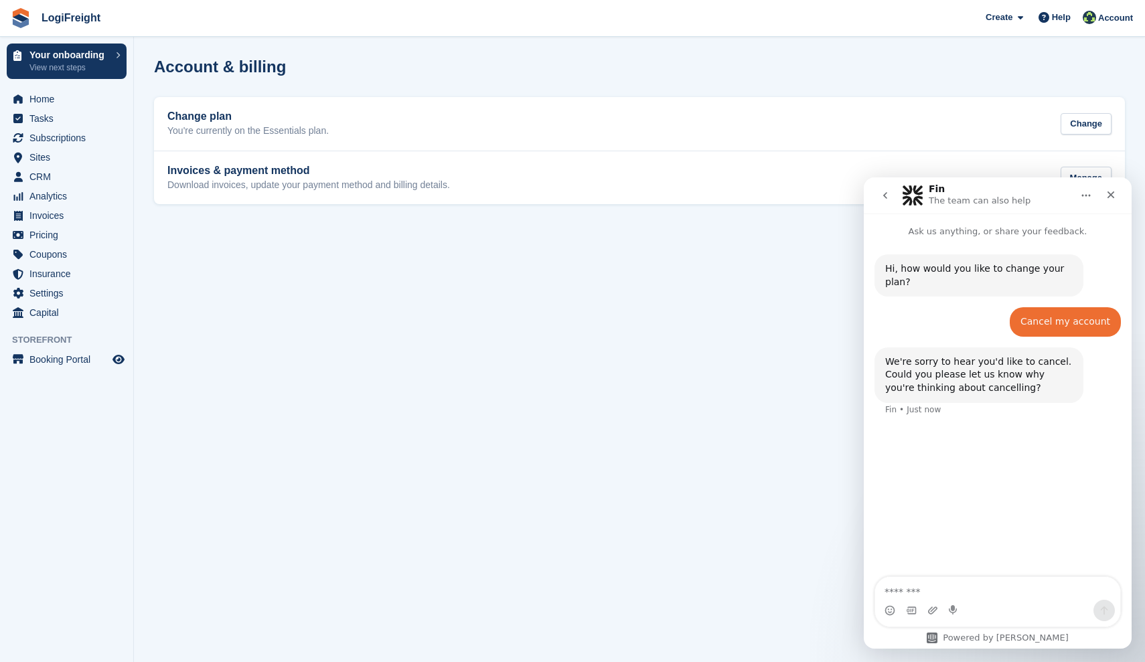
click at [989, 584] on textarea "Message…" at bounding box center [997, 588] width 245 height 23
type textarea "**********"
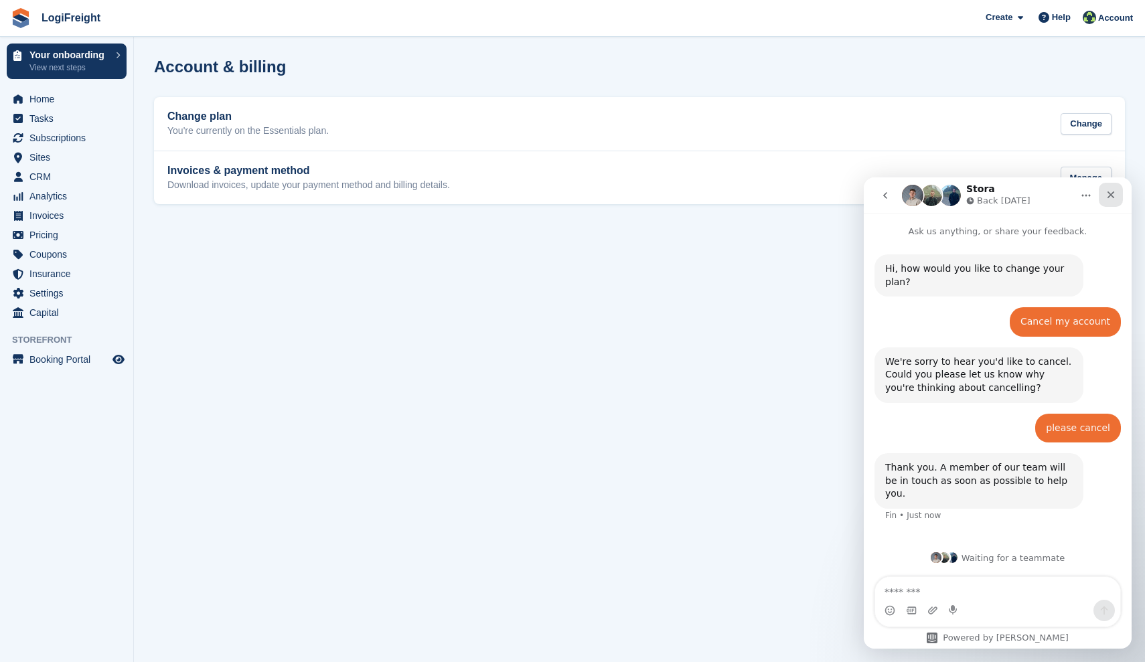
click at [1109, 197] on icon "Close" at bounding box center [1110, 194] width 11 height 11
